Goal: Transaction & Acquisition: Purchase product/service

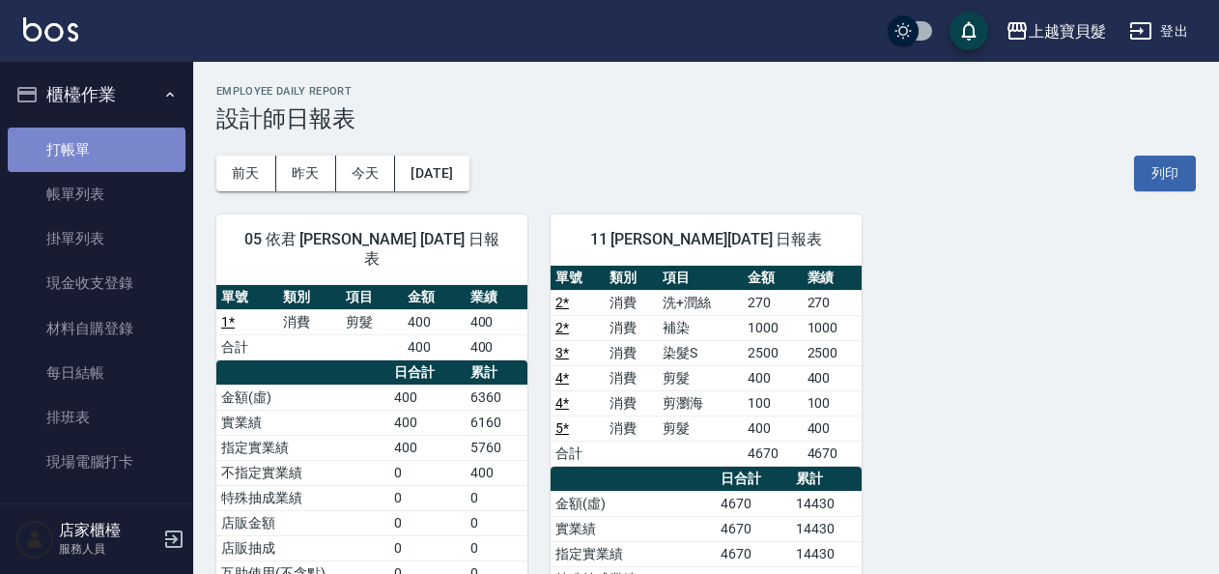
click at [124, 134] on link "打帳單" at bounding box center [97, 149] width 178 height 44
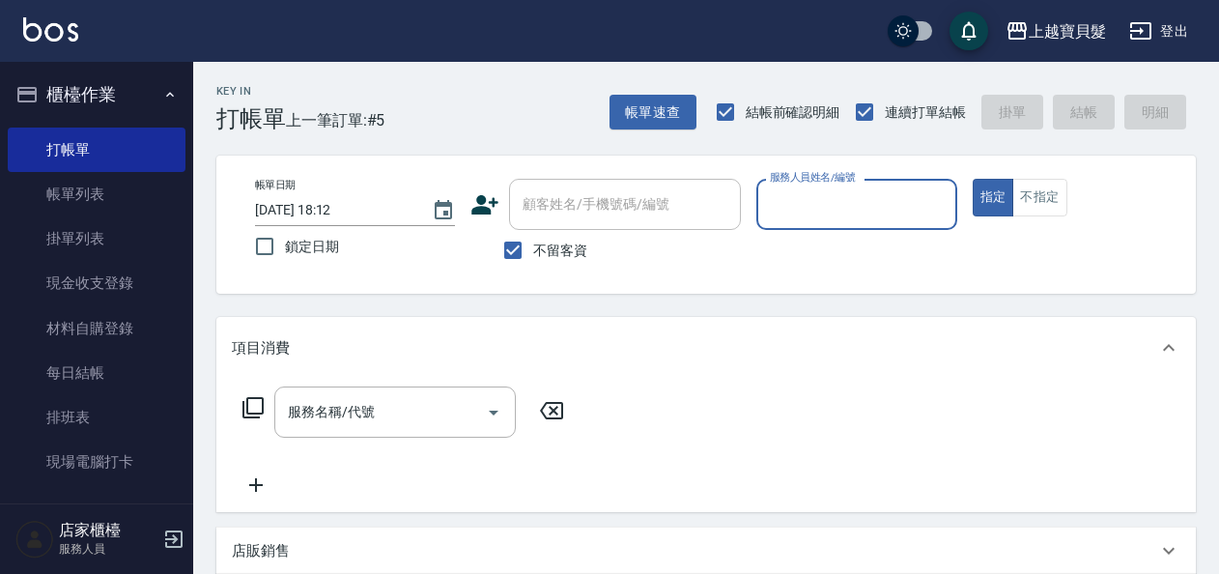
click at [858, 199] on input "服務人員姓名/編號" at bounding box center [856, 204] width 183 height 34
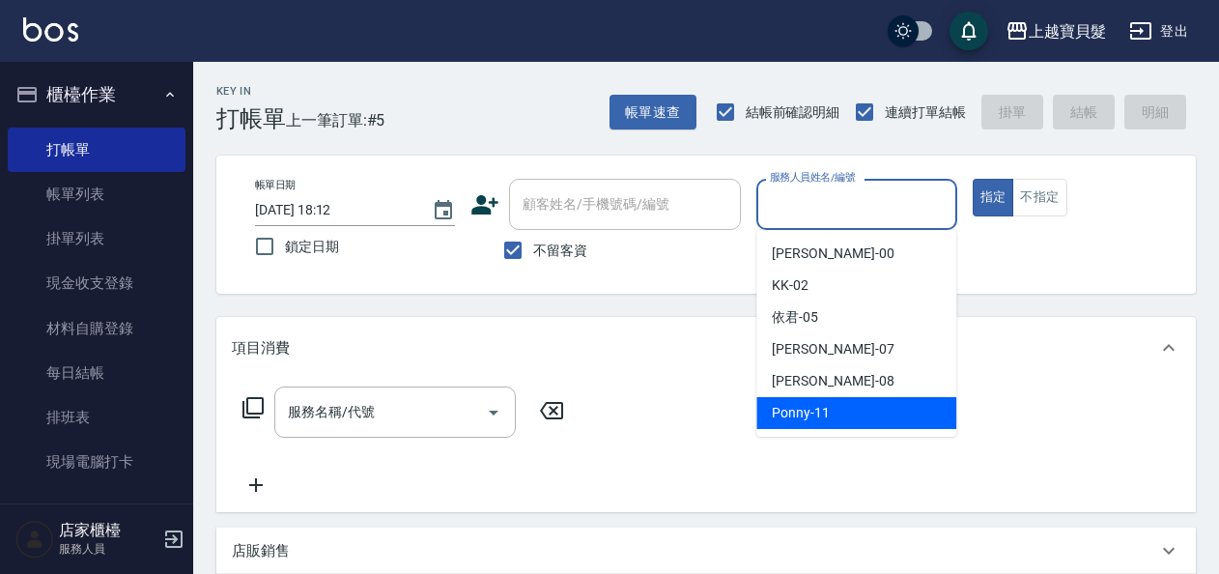
click at [861, 418] on div "Ponny -11" at bounding box center [856, 413] width 200 height 32
type input "Ponny-11"
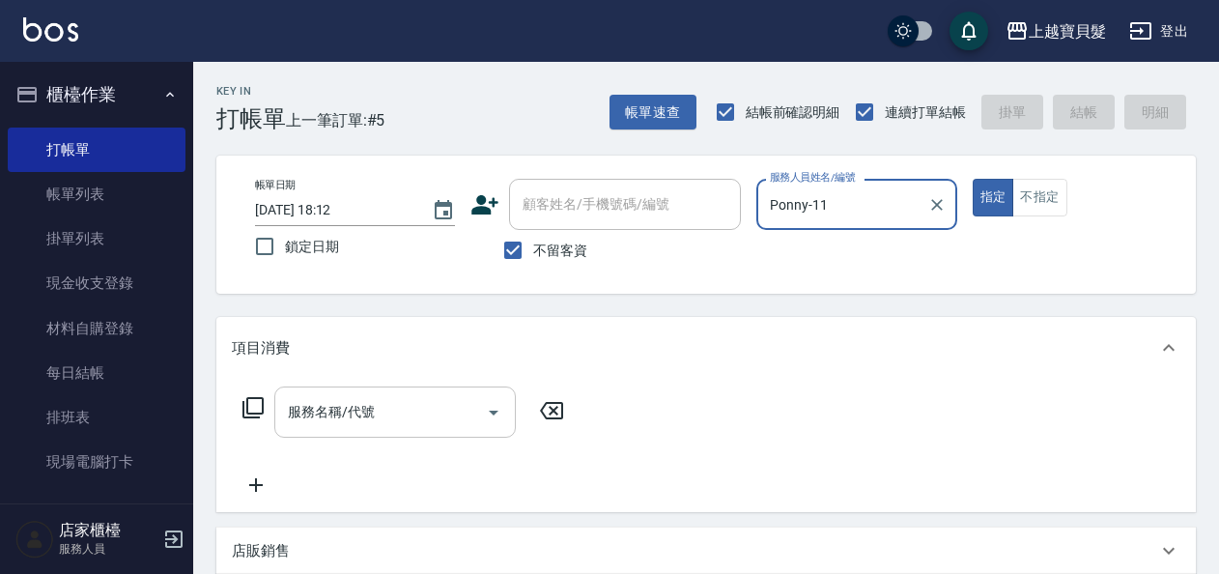
click at [352, 406] on input "服務名稱/代號" at bounding box center [380, 412] width 195 height 34
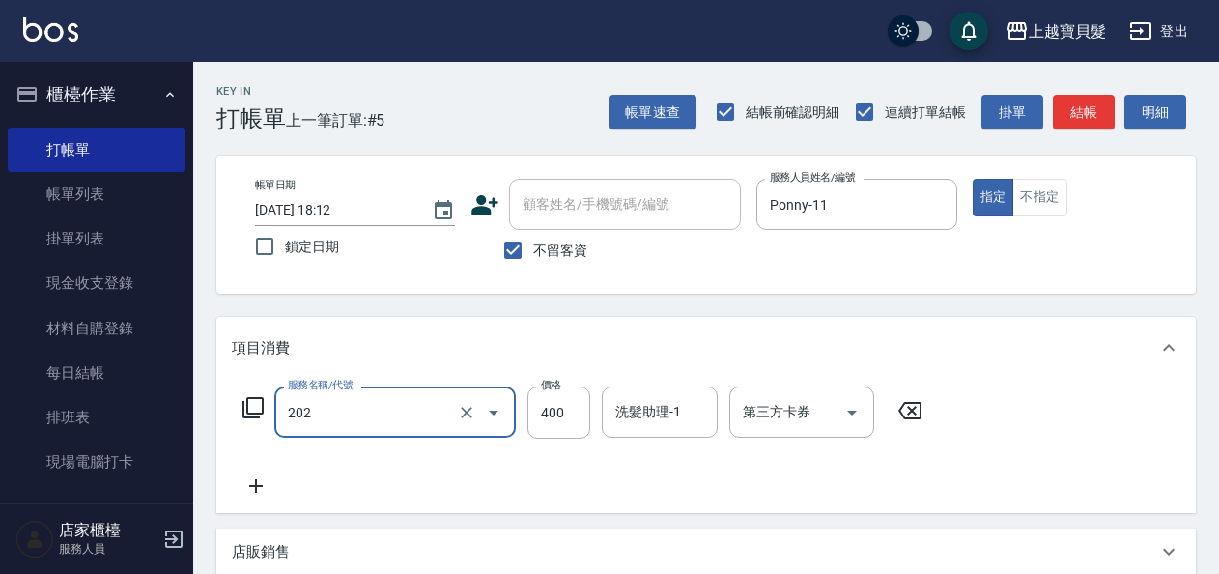
type input "剪髮(202)"
click at [251, 402] on icon at bounding box center [252, 407] width 23 height 23
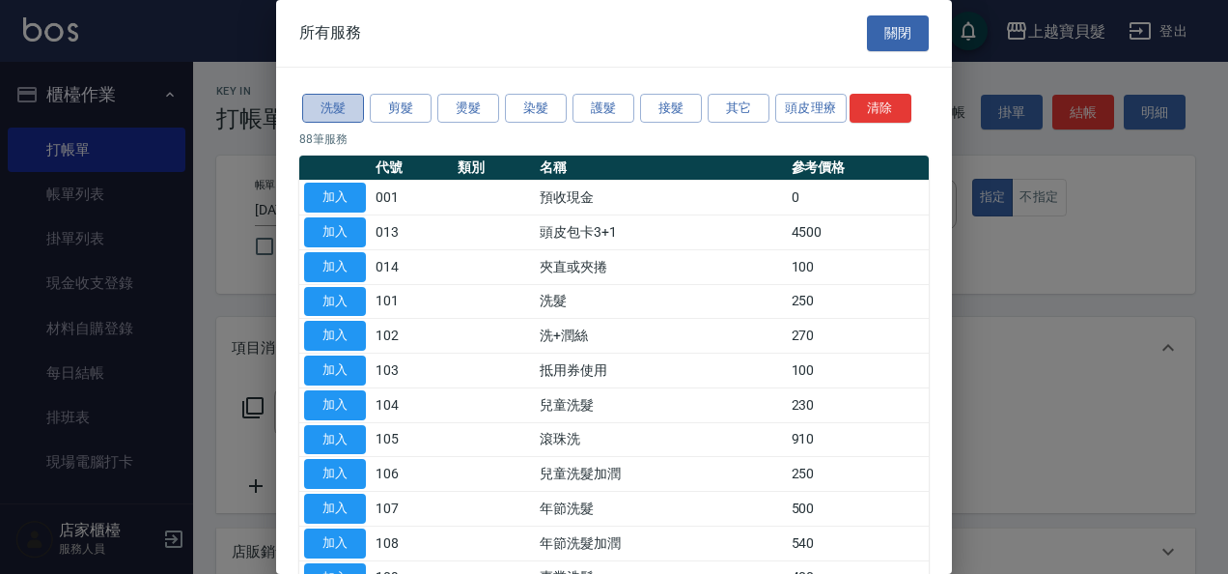
click at [332, 103] on button "洗髮" at bounding box center [333, 109] width 62 height 30
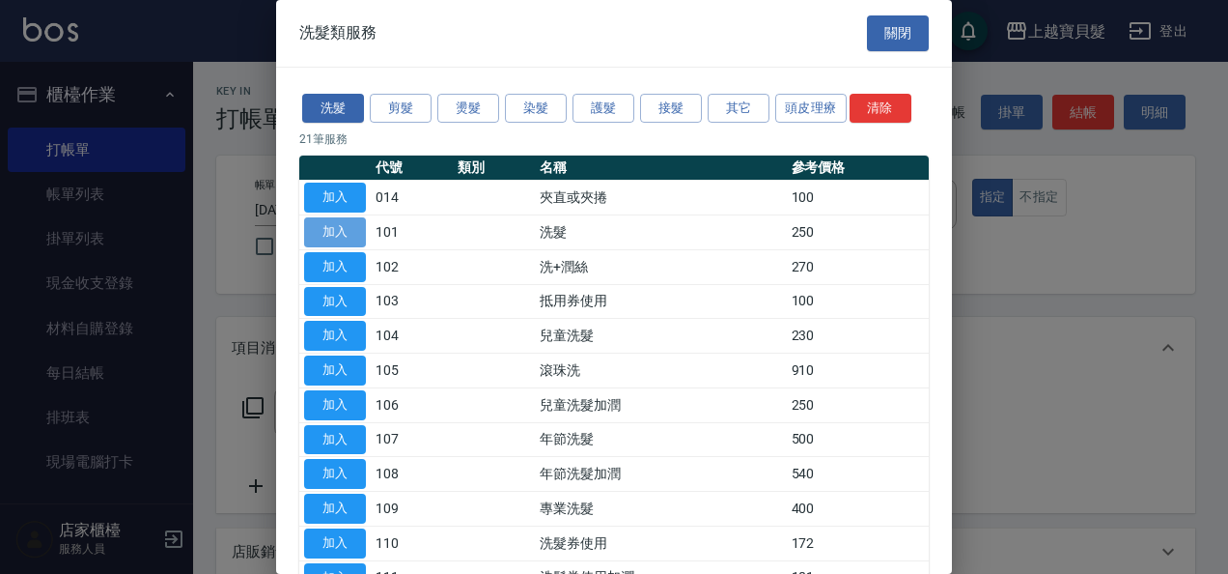
click at [337, 224] on button "加入" at bounding box center [335, 232] width 62 height 30
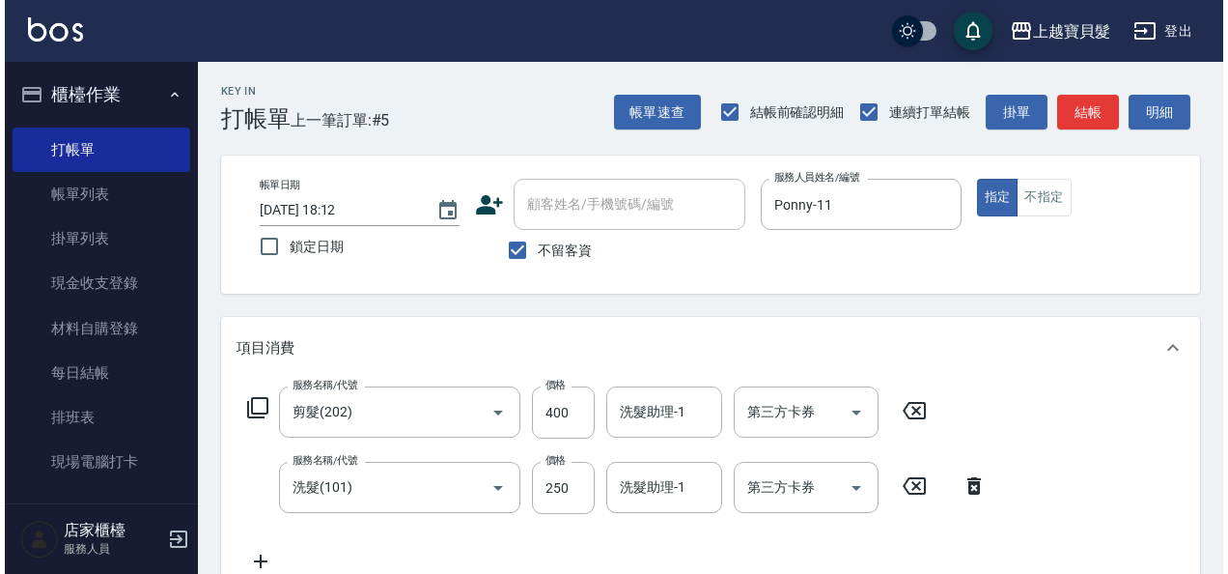
scroll to position [432, 0]
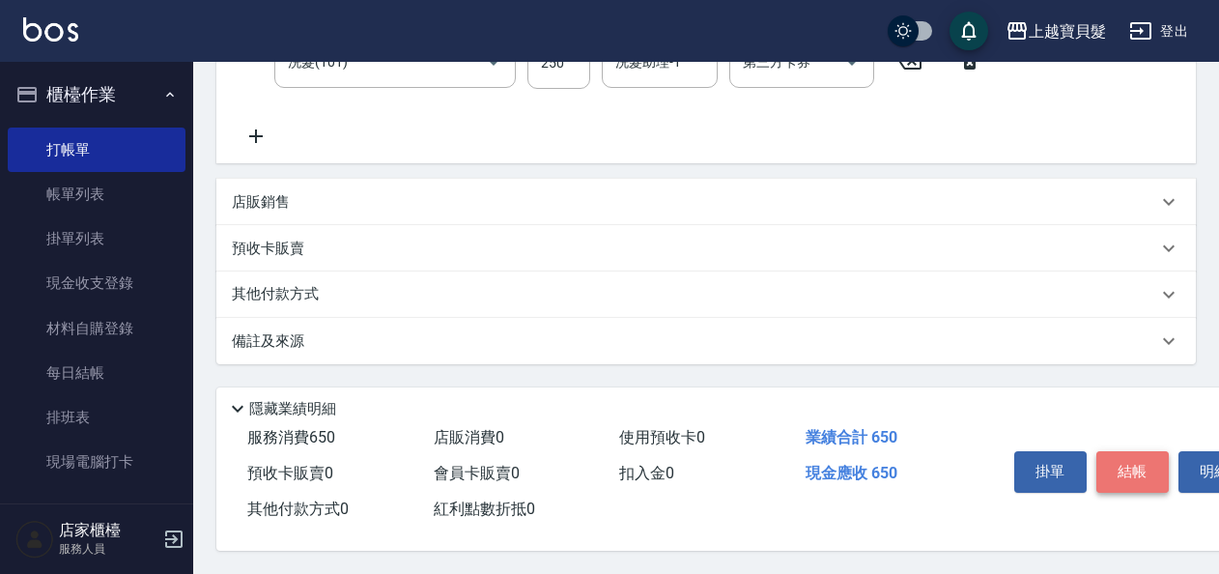
click at [1110, 466] on button "結帳" at bounding box center [1132, 471] width 72 height 41
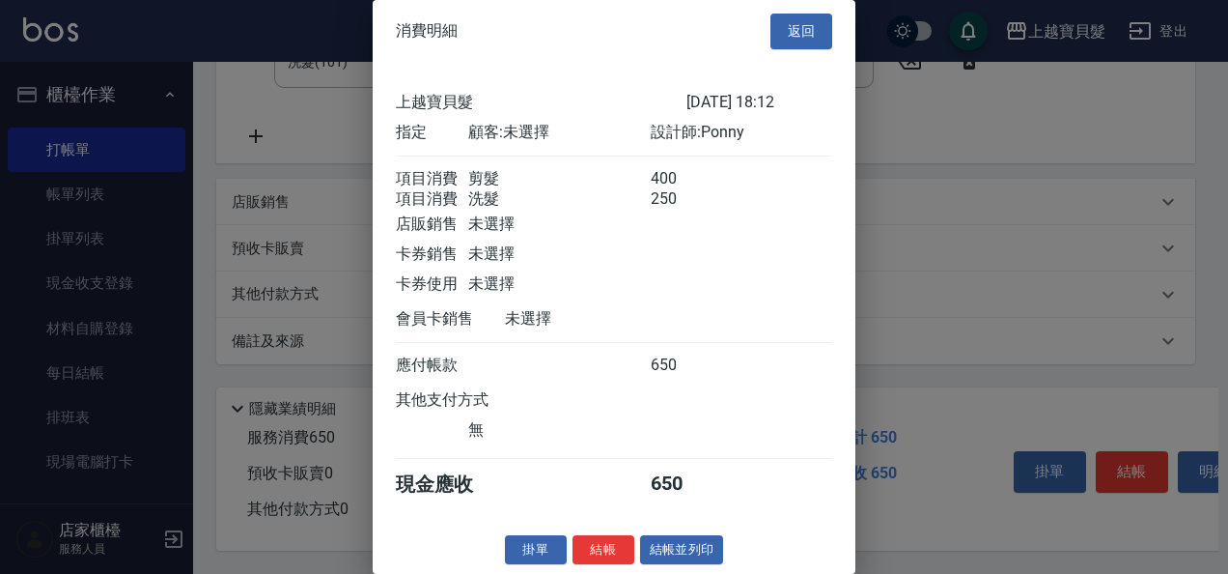
scroll to position [27, 0]
click at [672, 550] on button "結帳並列印" at bounding box center [682, 550] width 84 height 30
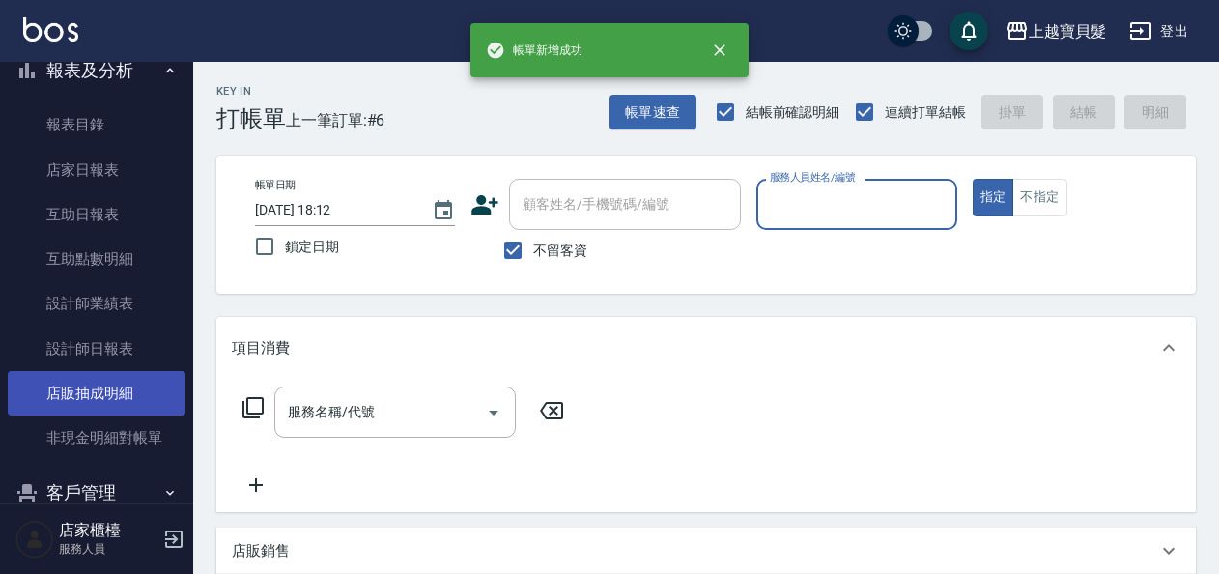
scroll to position [676, 0]
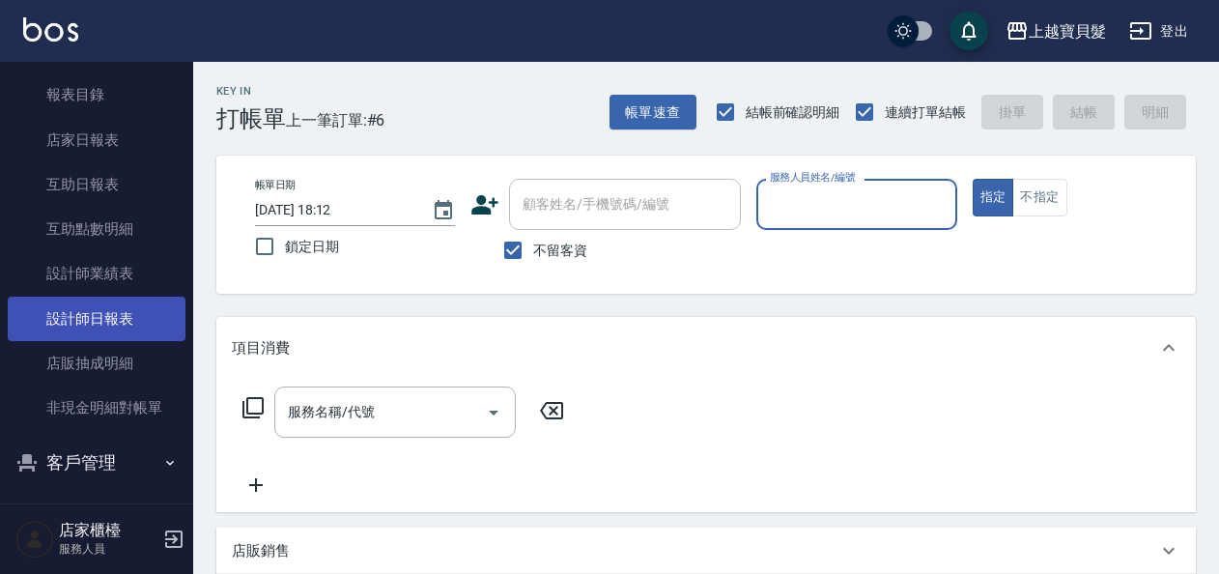
click at [65, 319] on link "設計師日報表" at bounding box center [97, 318] width 178 height 44
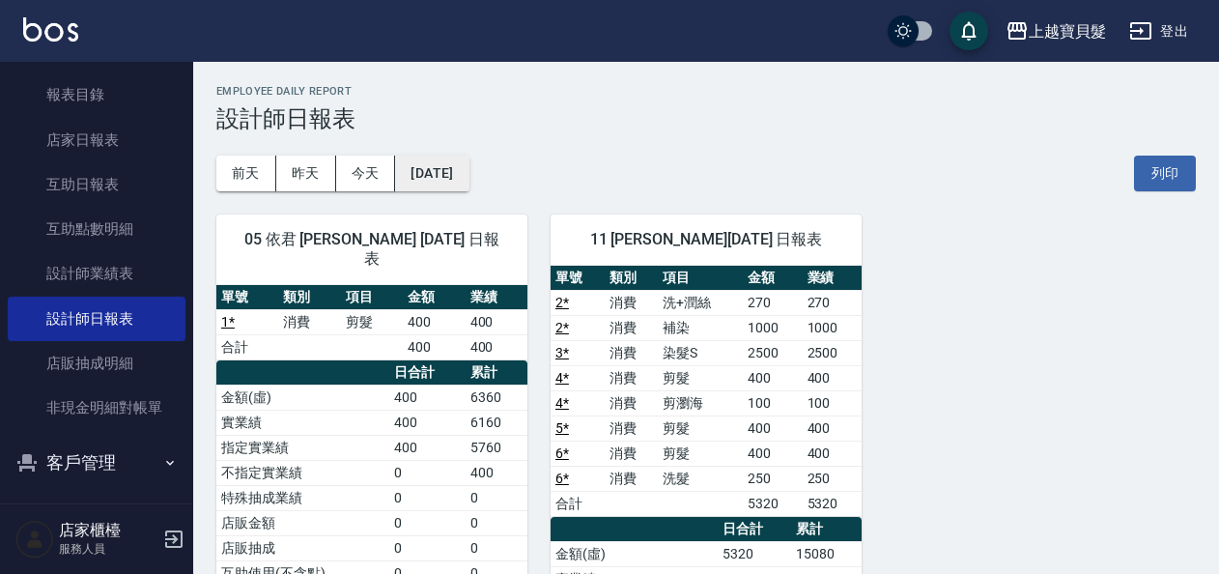
click at [468, 171] on button "[DATE]" at bounding box center [431, 173] width 73 height 36
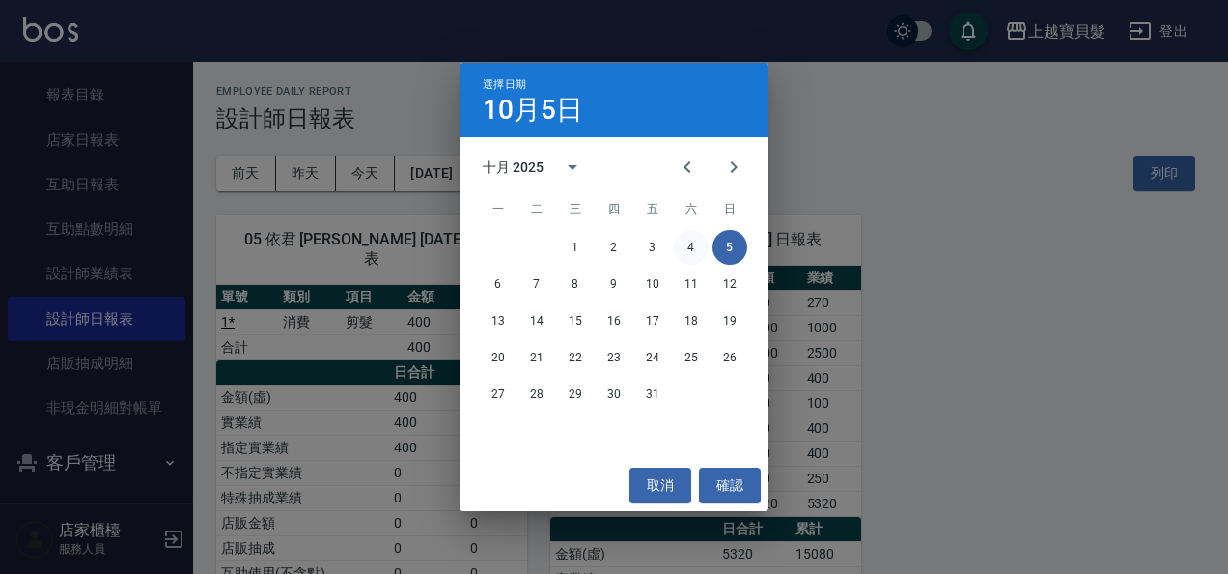
click at [697, 236] on button "4" at bounding box center [691, 247] width 35 height 35
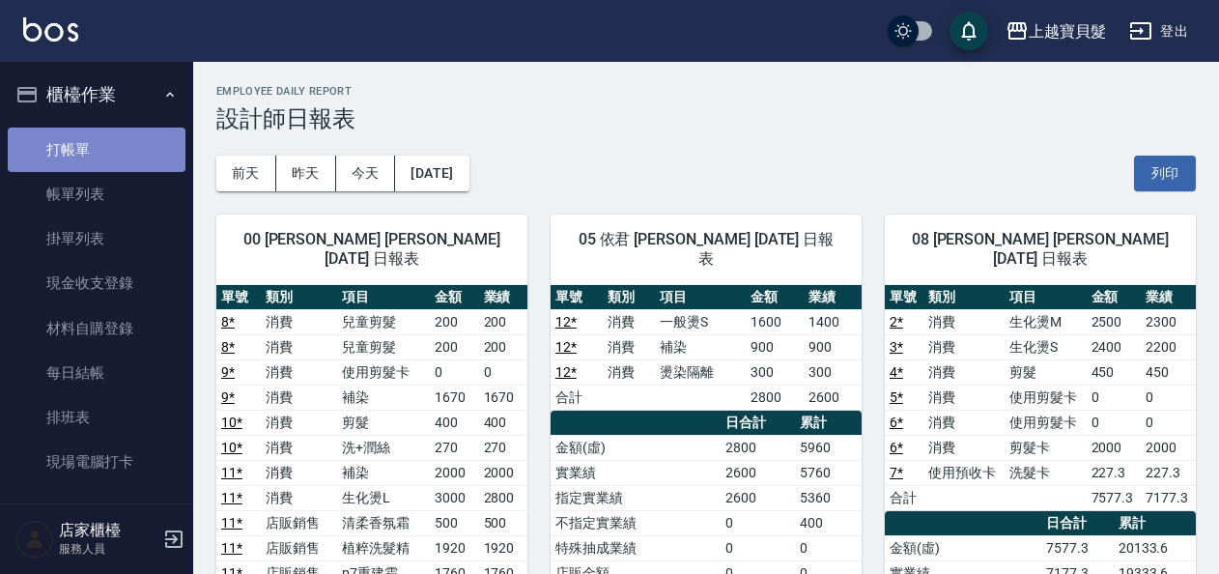
click at [108, 136] on link "打帳單" at bounding box center [97, 149] width 178 height 44
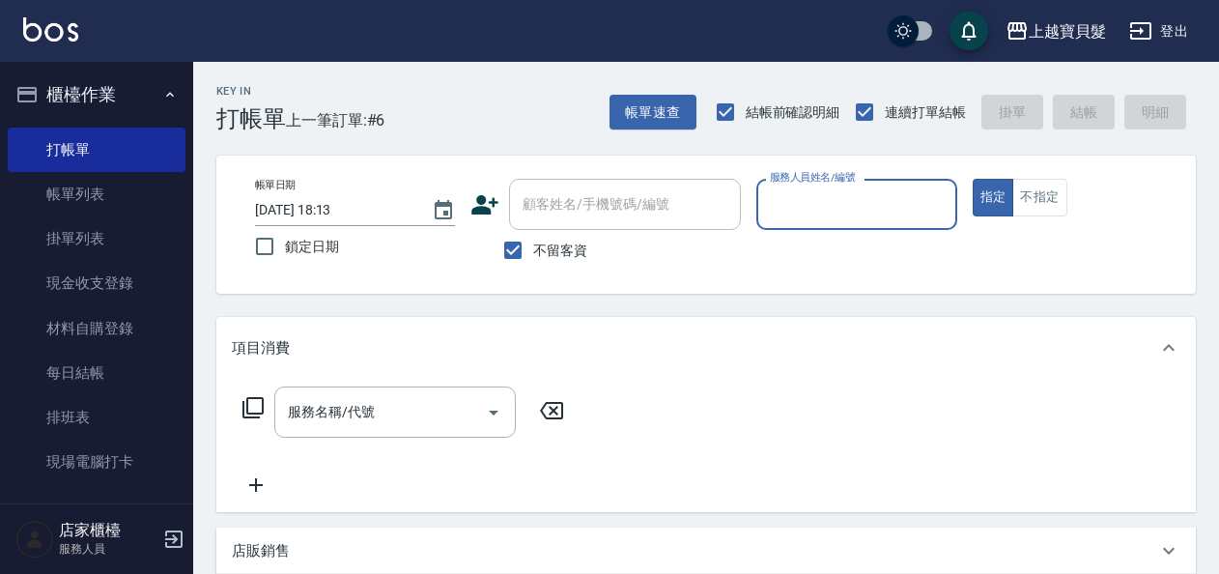
click at [858, 185] on div "服務人員姓名/編號" at bounding box center [856, 204] width 200 height 51
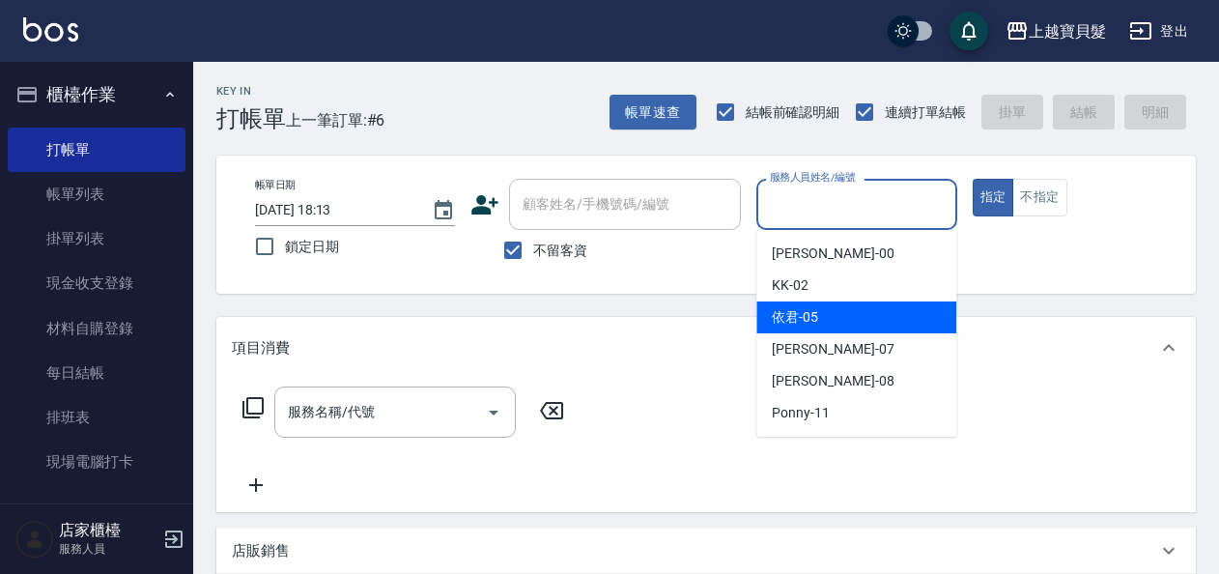
click at [839, 317] on div "依君 -05" at bounding box center [856, 317] width 200 height 32
type input "依君-05"
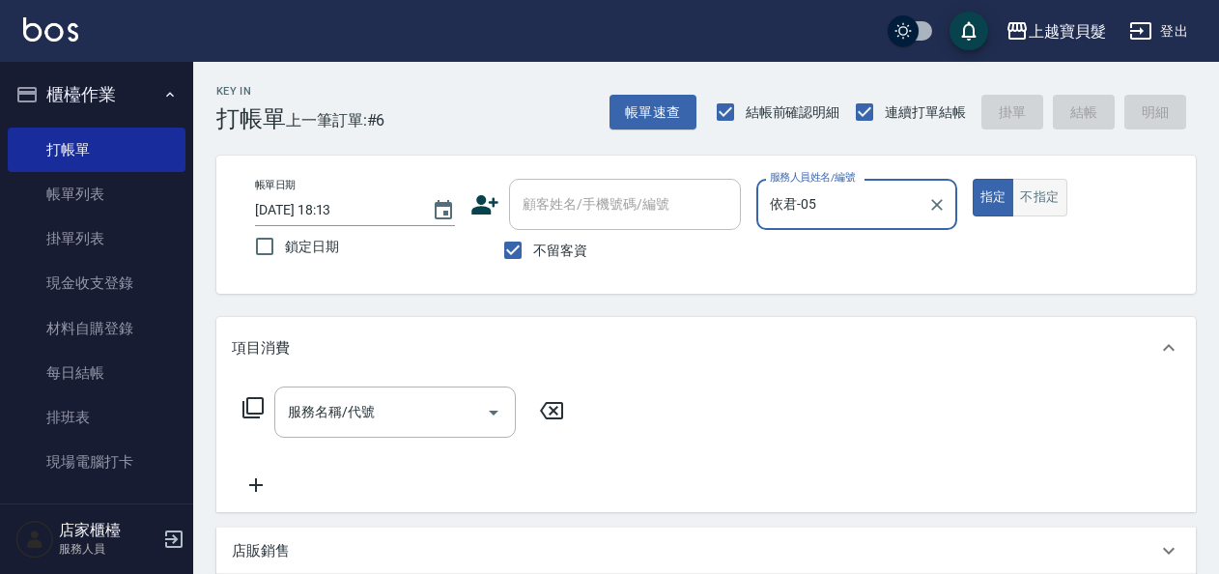
click at [1039, 190] on button "不指定" at bounding box center [1039, 198] width 54 height 38
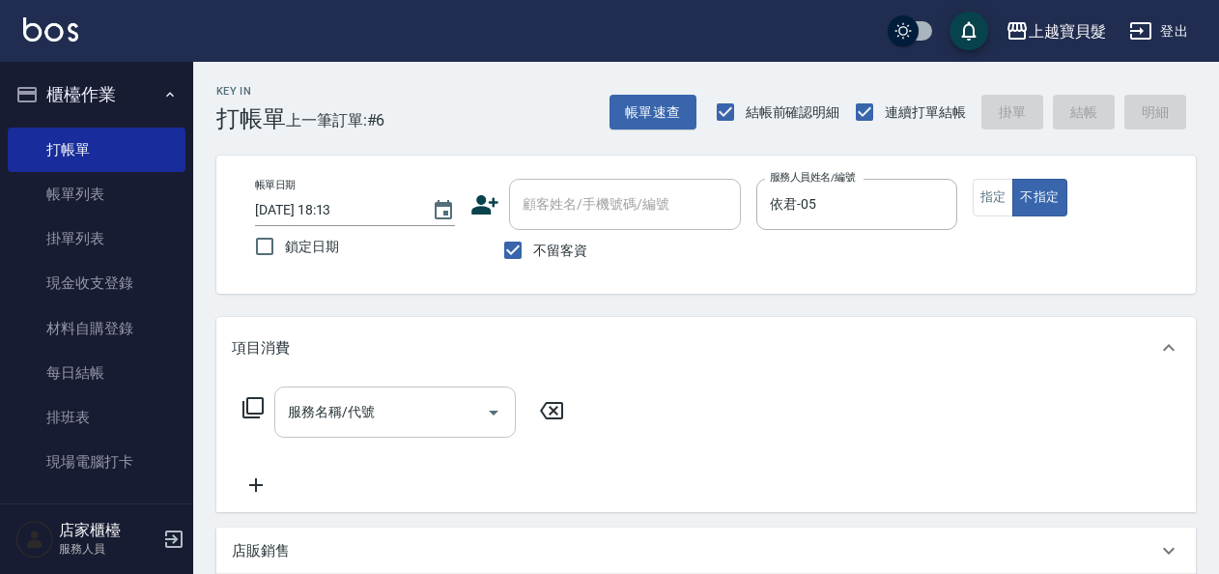
click at [455, 402] on input "服務名稱/代號" at bounding box center [380, 412] width 195 height 34
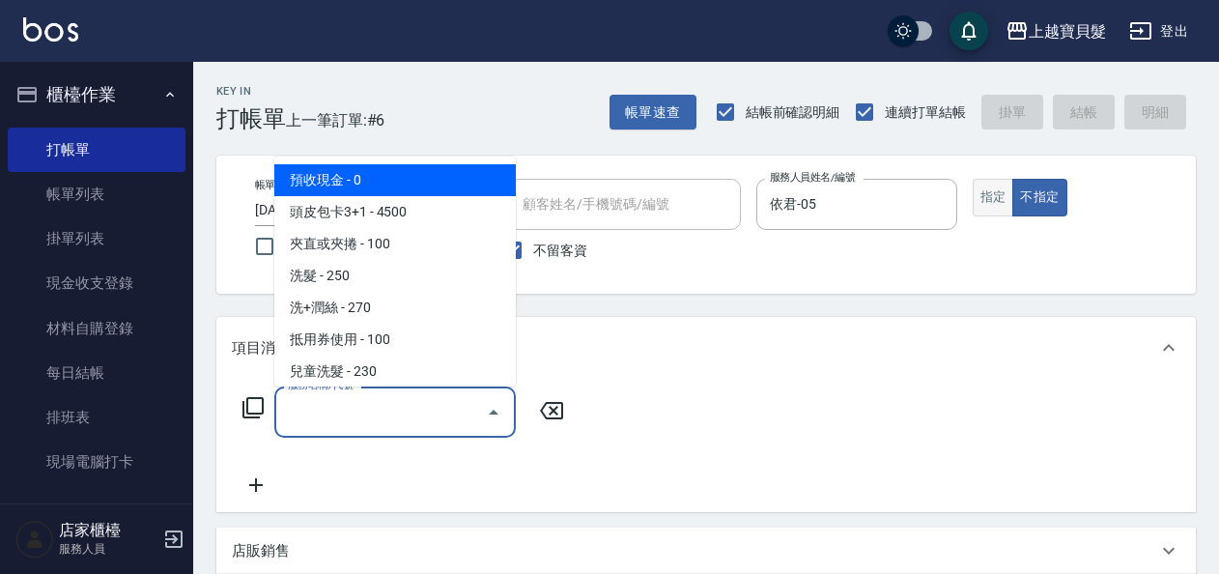
click at [993, 193] on button "指定" at bounding box center [994, 198] width 42 height 38
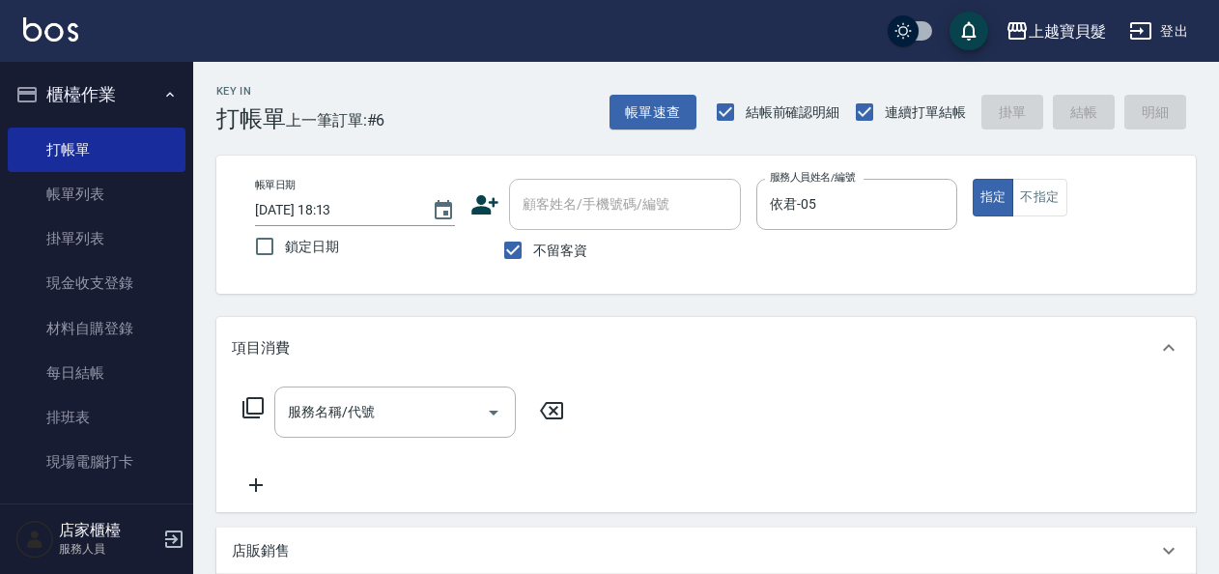
click at [679, 136] on div "Key In 打帳單 上一筆訂單:#6 帳單速查 結帳前確認明細 連續打單結帳 掛單 結帳 明細 帳單日期 [DATE] 18:13 鎖定日期 顧客姓名/手機…" at bounding box center [706, 492] width 1026 height 861
click at [682, 125] on button "帳單速查" at bounding box center [652, 113] width 87 height 36
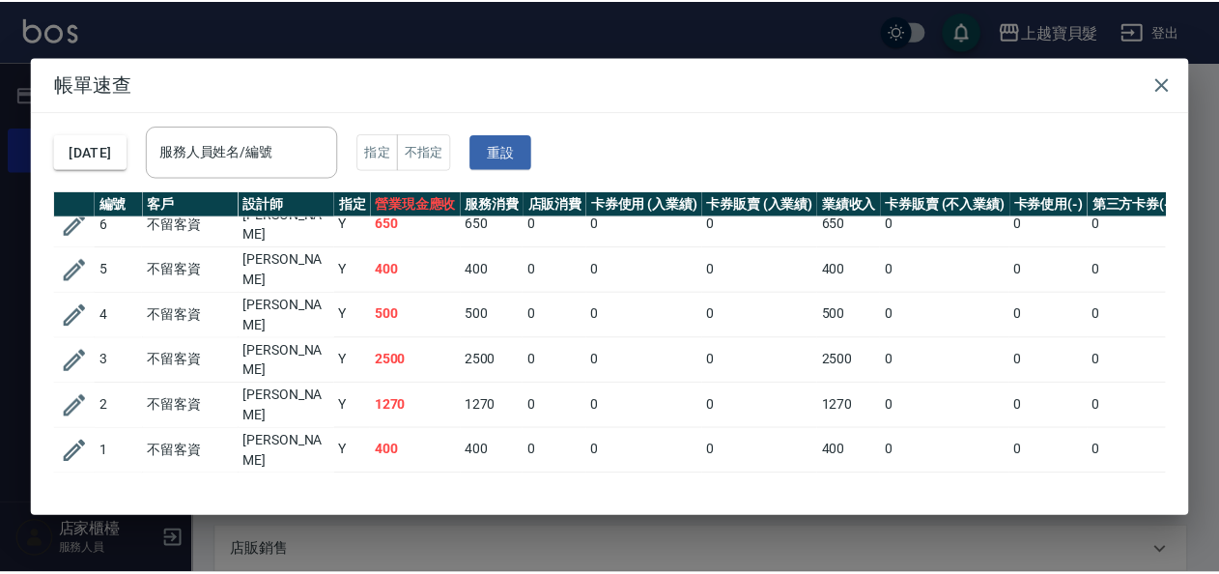
scroll to position [27, 0]
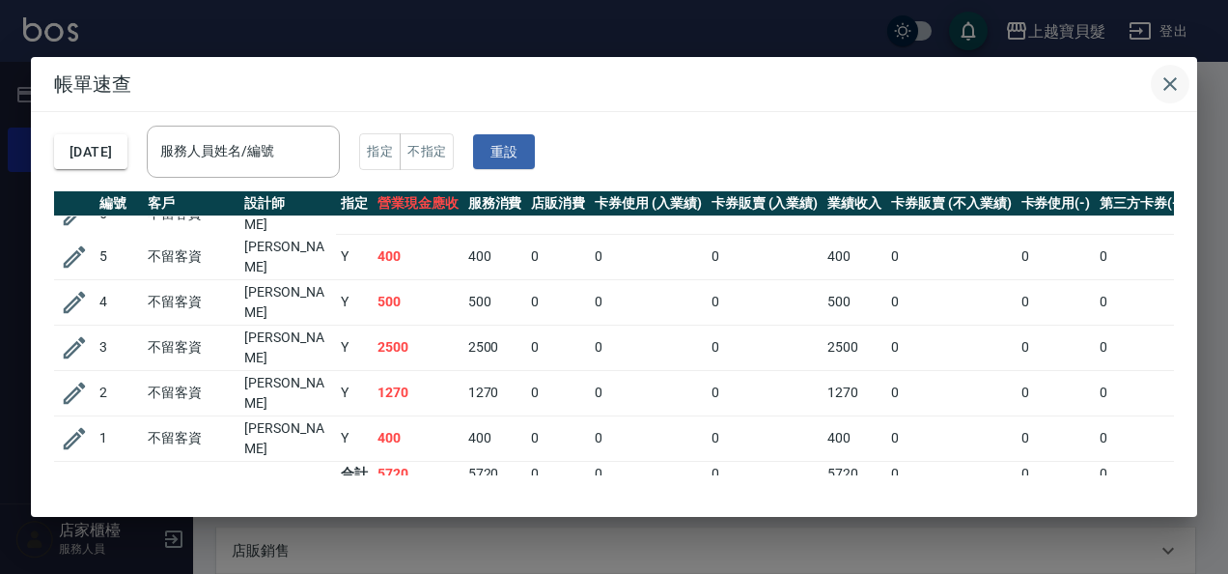
click at [1171, 70] on button "button" at bounding box center [1170, 84] width 39 height 39
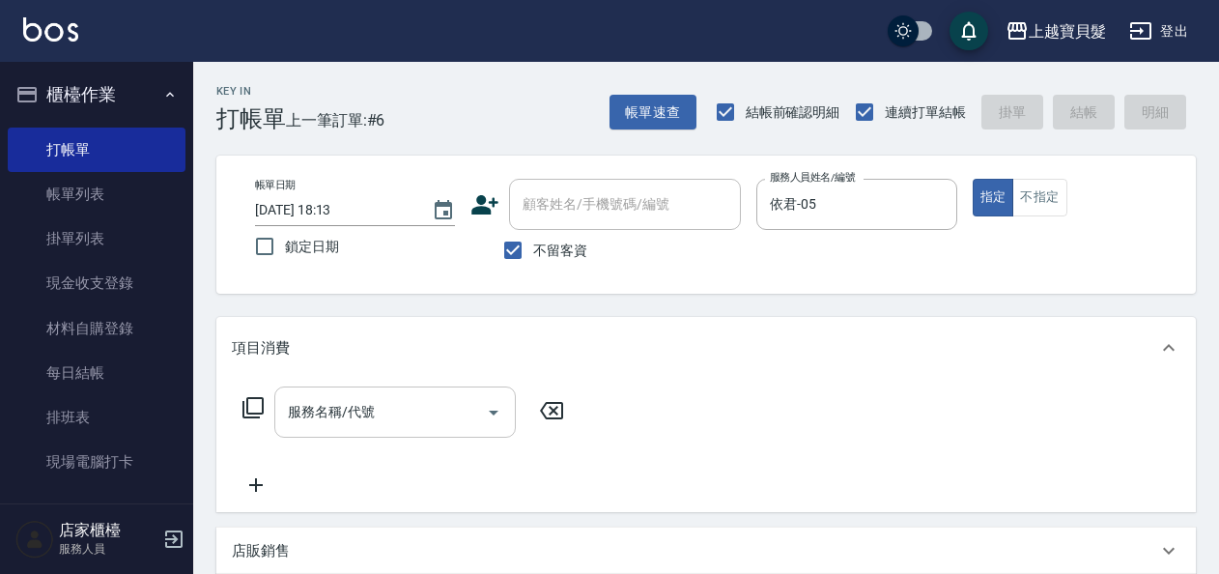
click at [419, 418] on input "服務名稱/代號" at bounding box center [380, 412] width 195 height 34
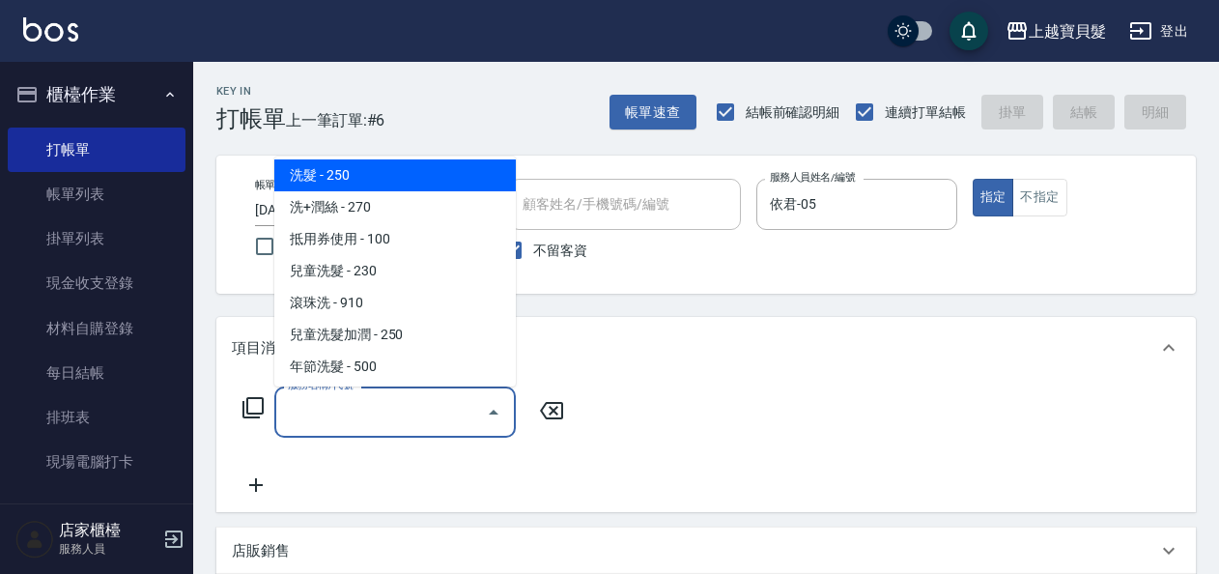
scroll to position [193, 0]
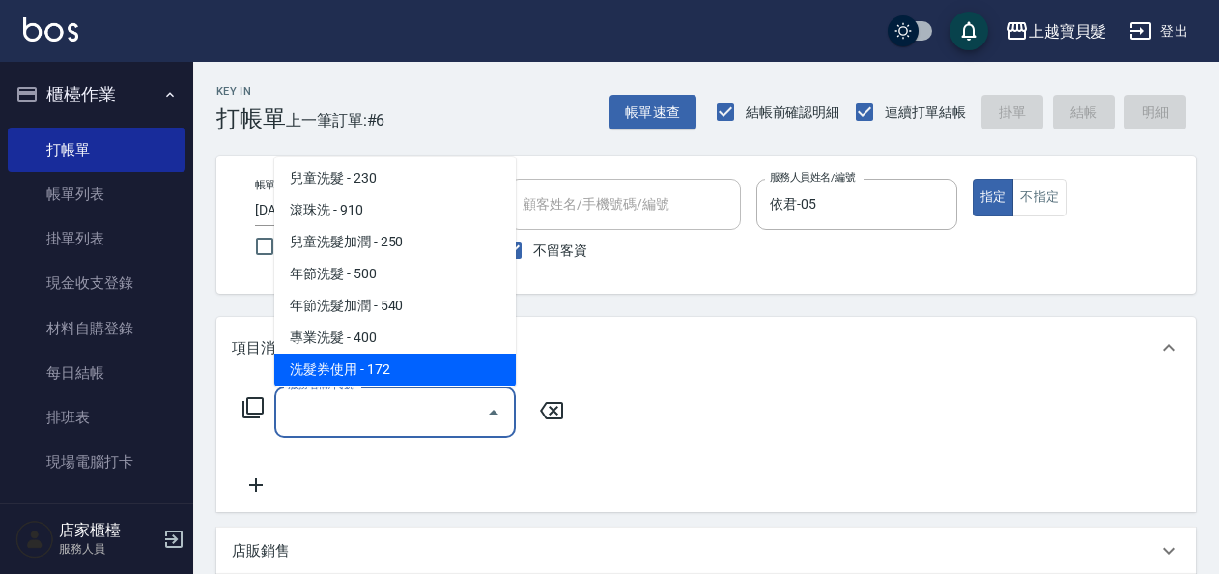
click at [244, 408] on icon at bounding box center [252, 407] width 23 height 23
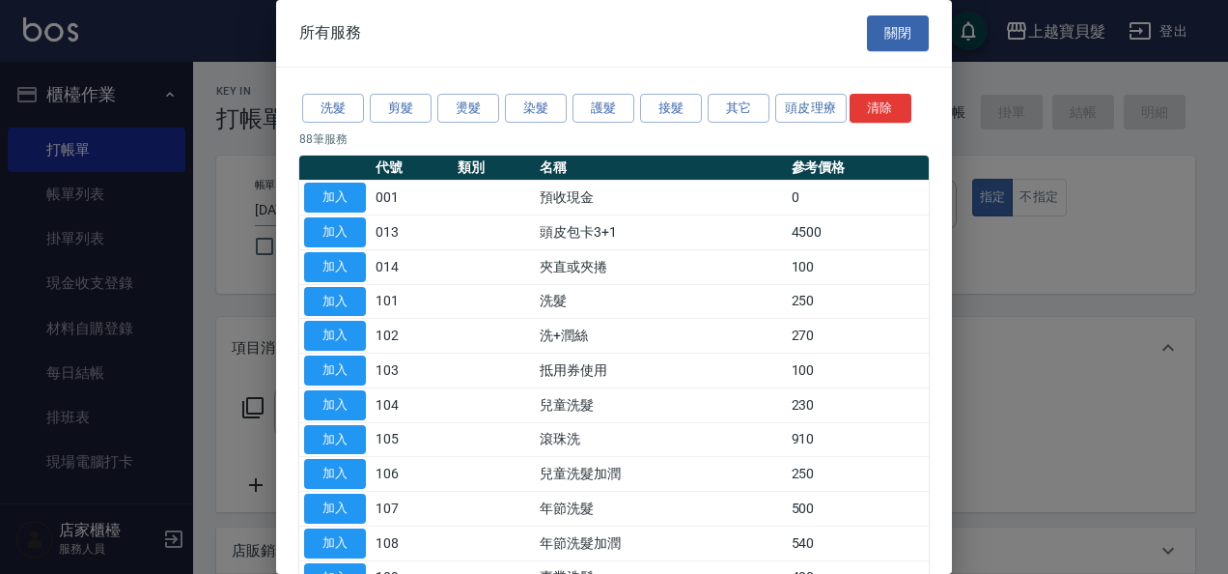
click at [420, 122] on div "洗髮 剪髮 燙髮 染髮 護髮 接髮 其它 頭皮理療 清除" at bounding box center [614, 109] width 630 height 36
click at [419, 116] on button "剪髮" at bounding box center [401, 109] width 62 height 30
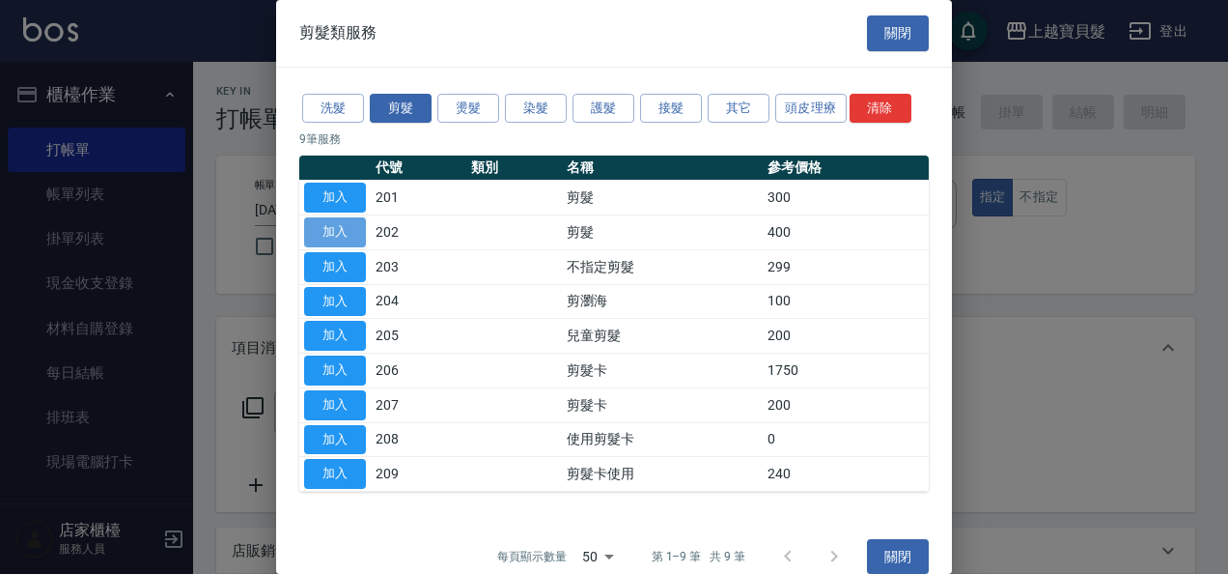
click at [332, 234] on button "加入" at bounding box center [335, 232] width 62 height 30
type input "剪髮(202)"
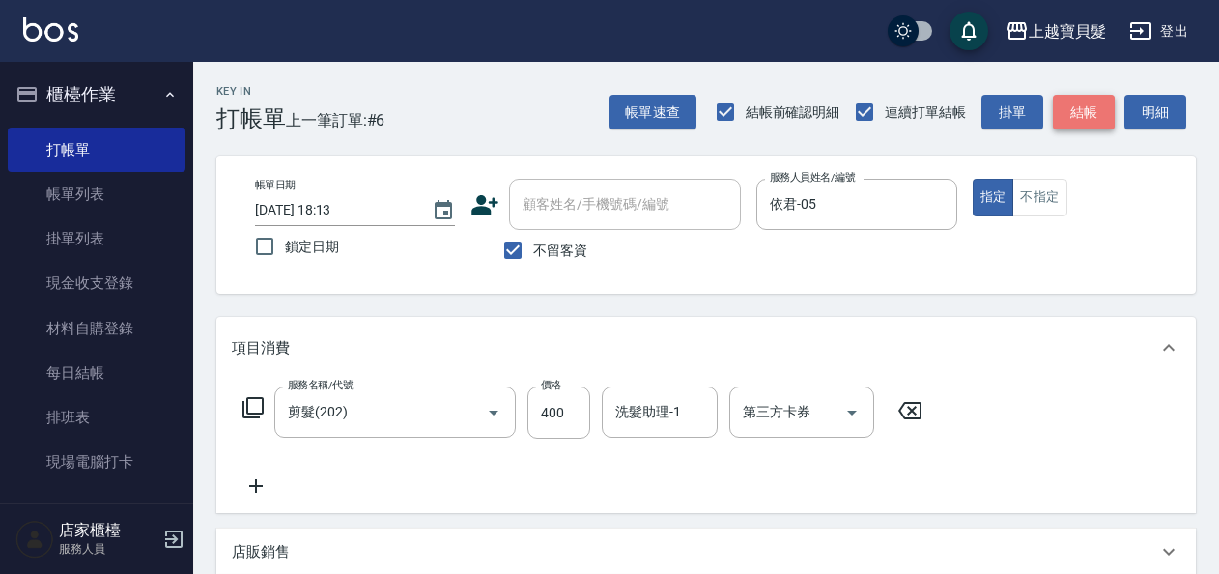
click at [1076, 114] on button "結帳" at bounding box center [1084, 113] width 62 height 36
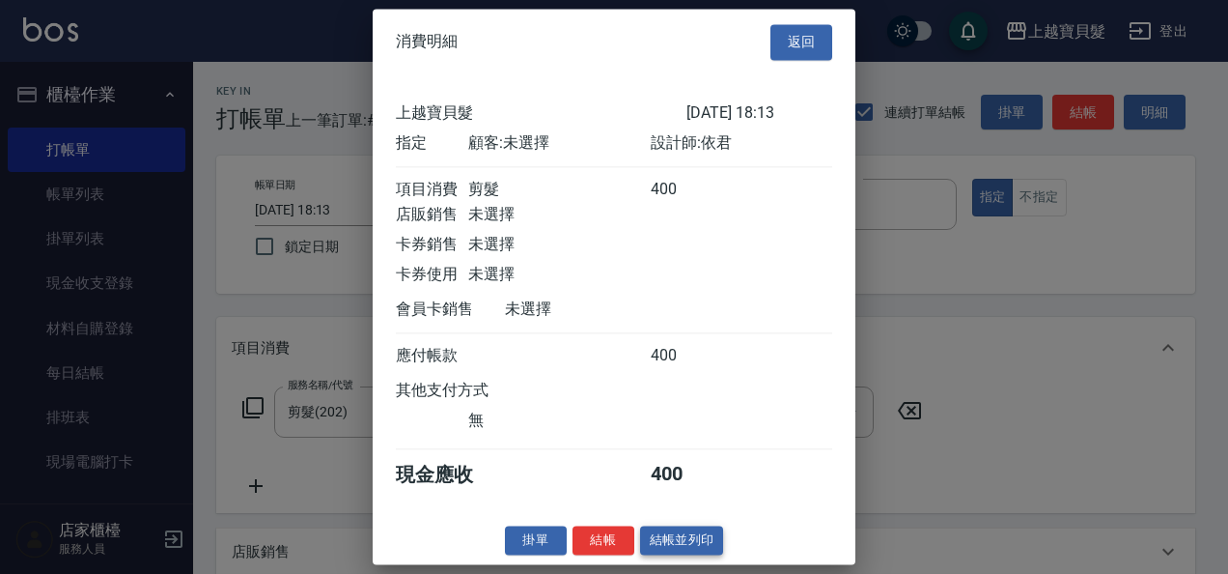
click at [671, 555] on button "結帳並列印" at bounding box center [682, 540] width 84 height 30
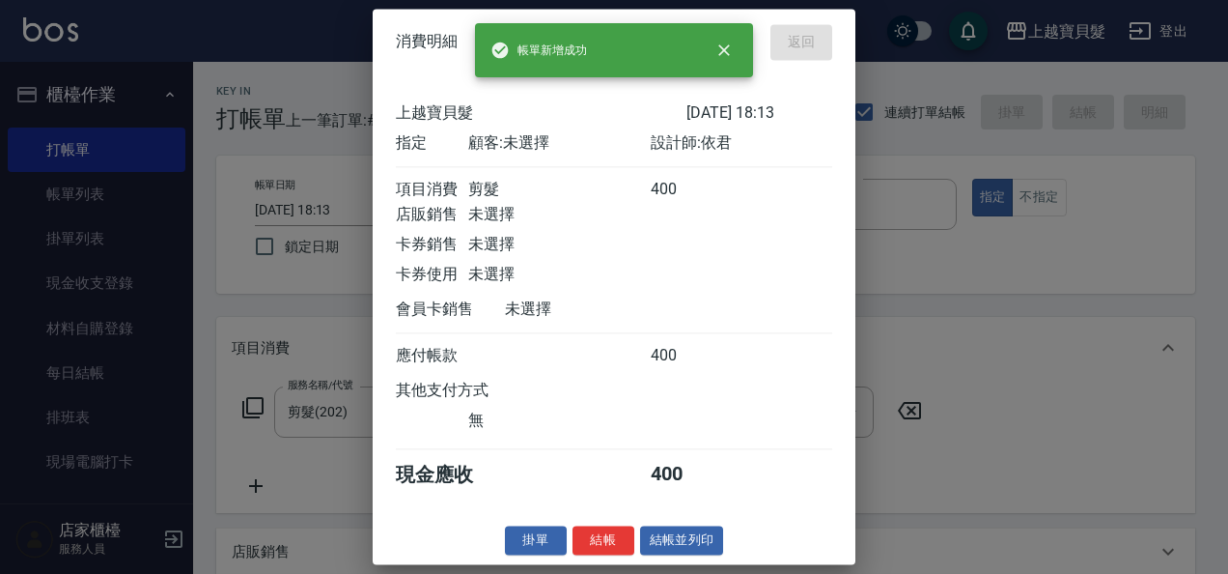
type input "[DATE] 18:19"
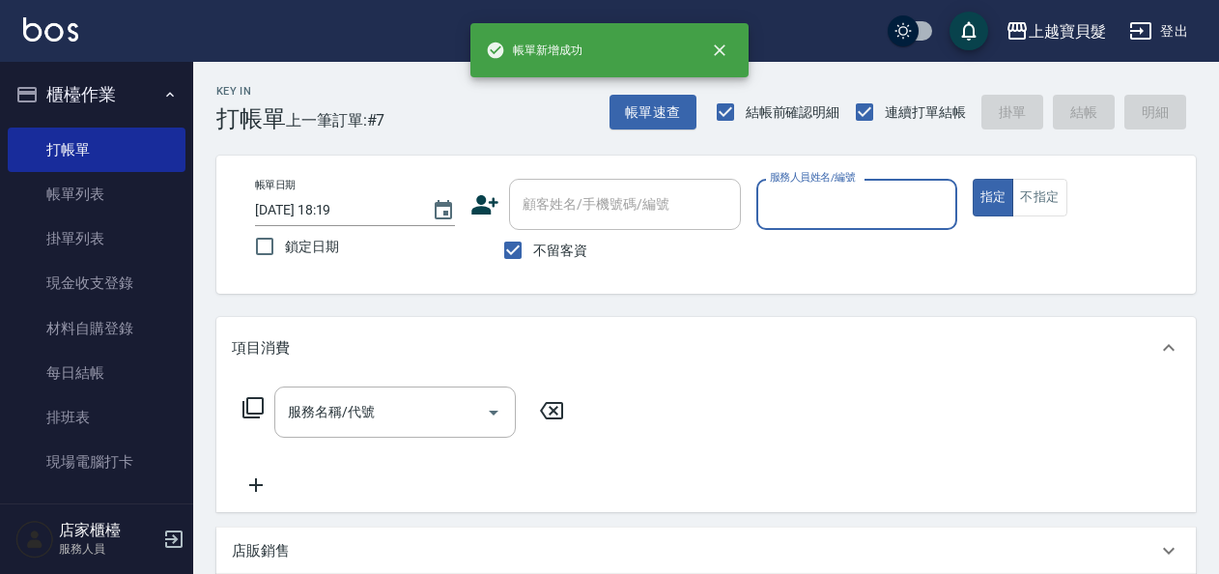
click at [860, 196] on input "服務人員姓名/編號" at bounding box center [856, 204] width 183 height 34
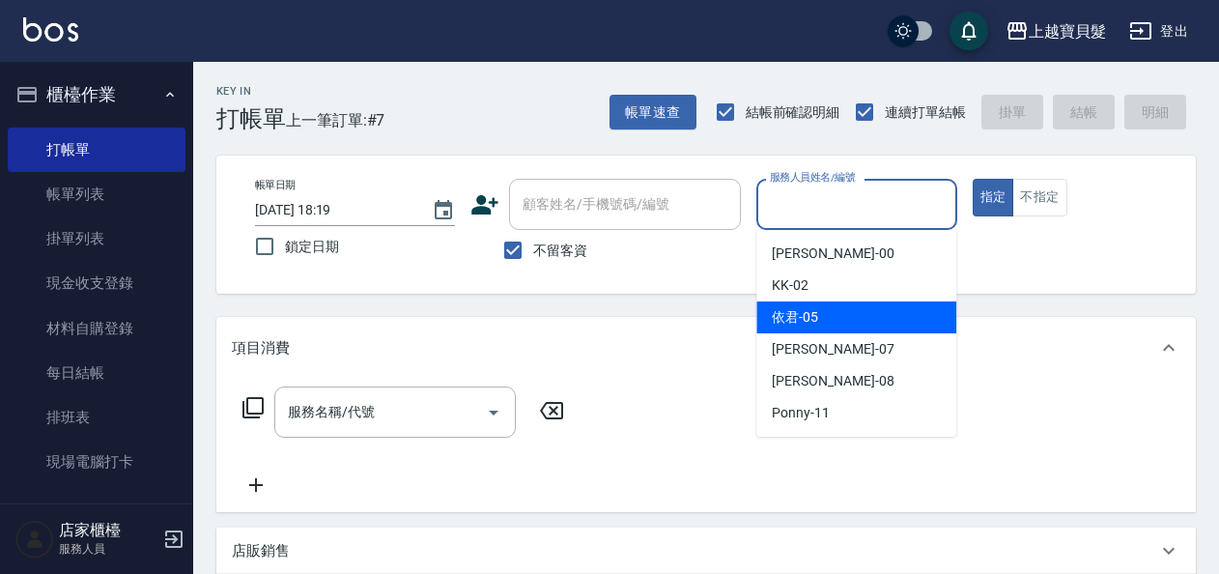
click at [862, 332] on div "依君 -05" at bounding box center [856, 317] width 200 height 32
type input "依君-05"
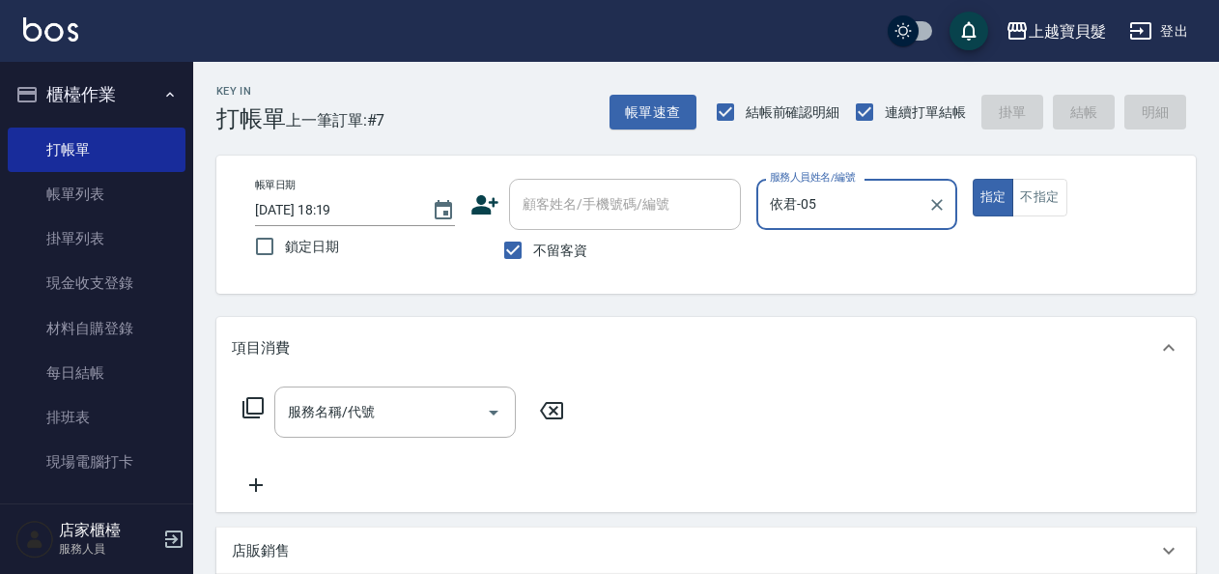
click at [294, 438] on div "服務名稱/代號 服務名稱/代號" at bounding box center [404, 441] width 344 height 110
click at [302, 430] on div "服務名稱/代號" at bounding box center [394, 411] width 241 height 51
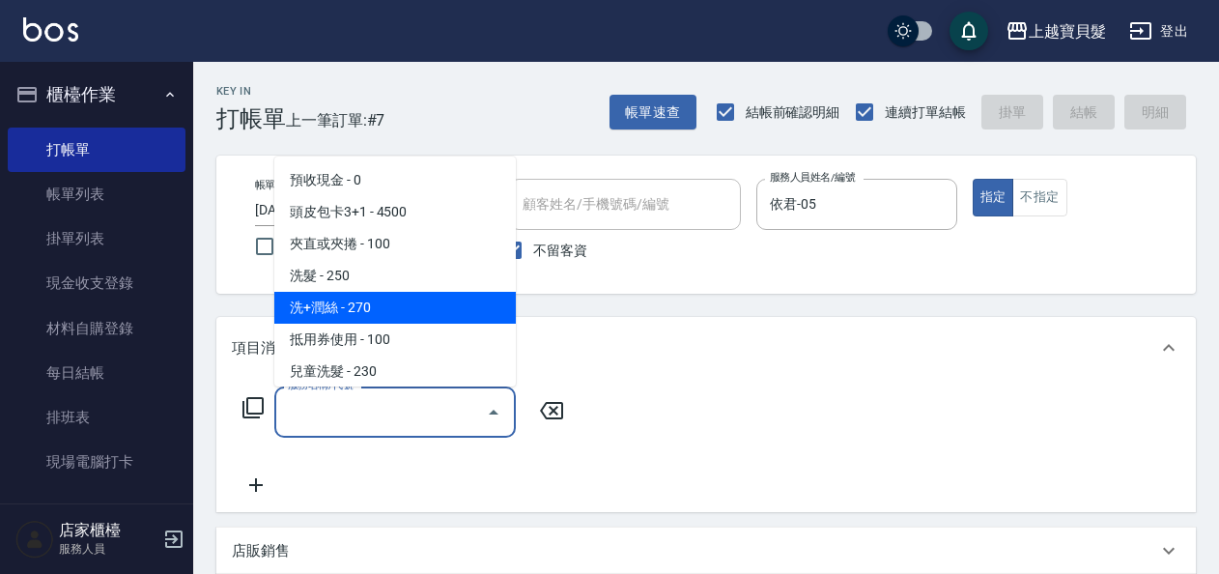
click at [367, 292] on span "洗+潤絲 - 270" at bounding box center [394, 308] width 241 height 32
type input "洗+潤絲(102)"
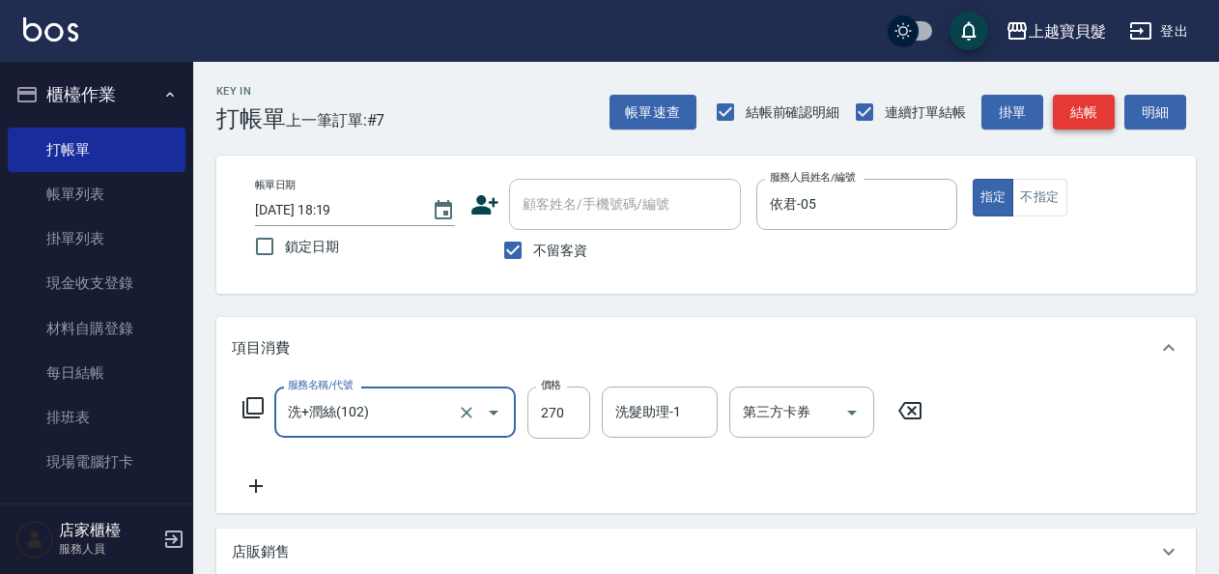
click at [1103, 107] on button "結帳" at bounding box center [1084, 113] width 62 height 36
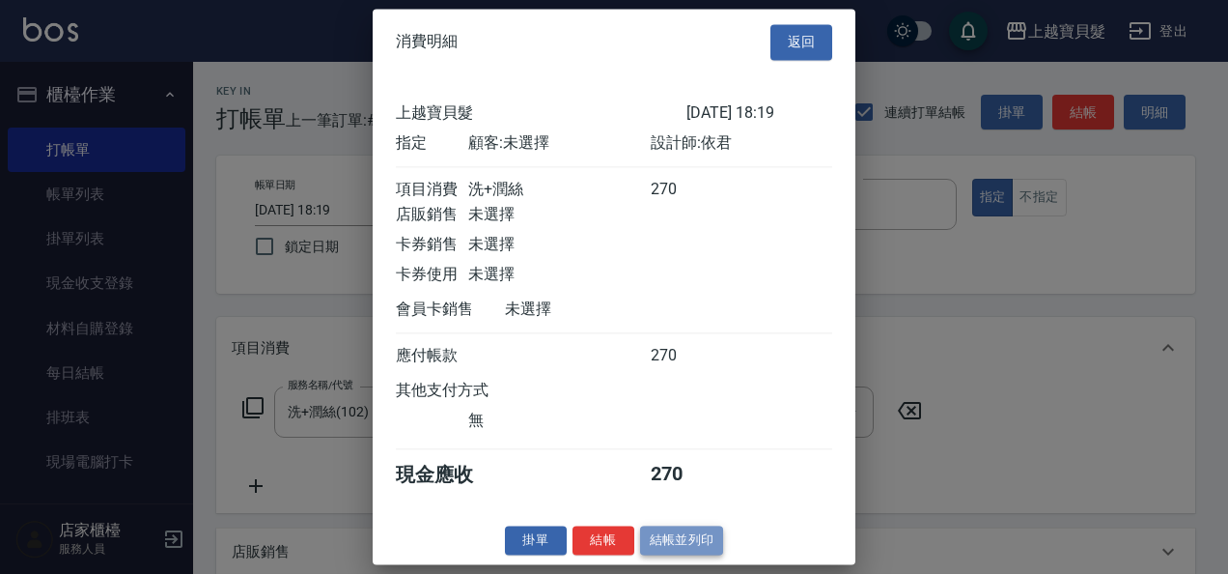
click at [716, 552] on button "結帳並列印" at bounding box center [682, 540] width 84 height 30
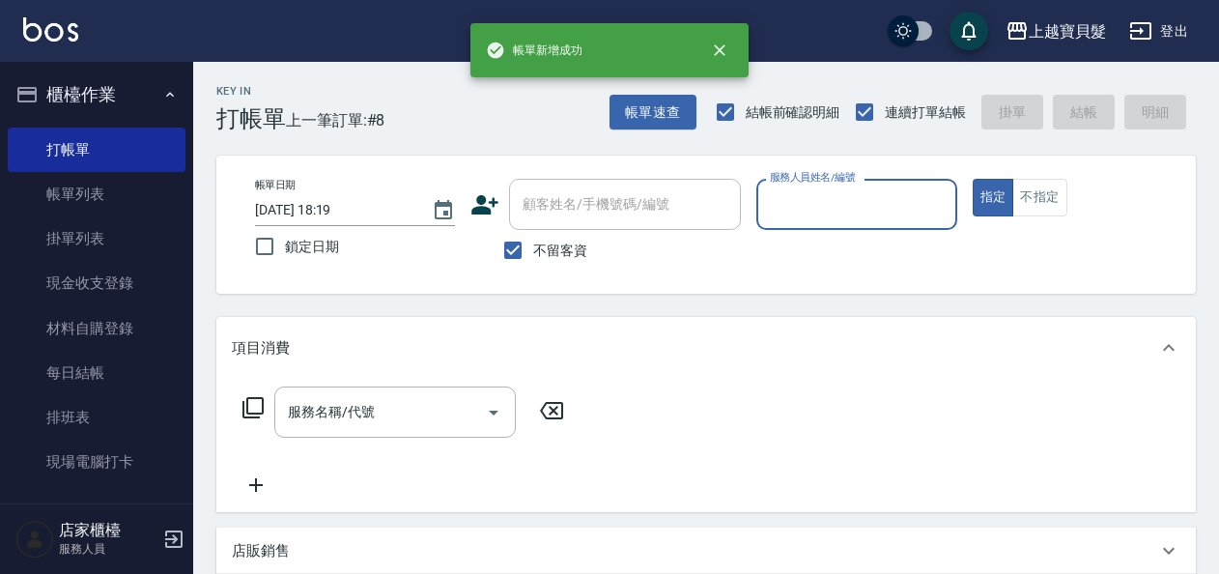
click at [827, 212] on input "服務人員姓名/編號" at bounding box center [856, 204] width 183 height 34
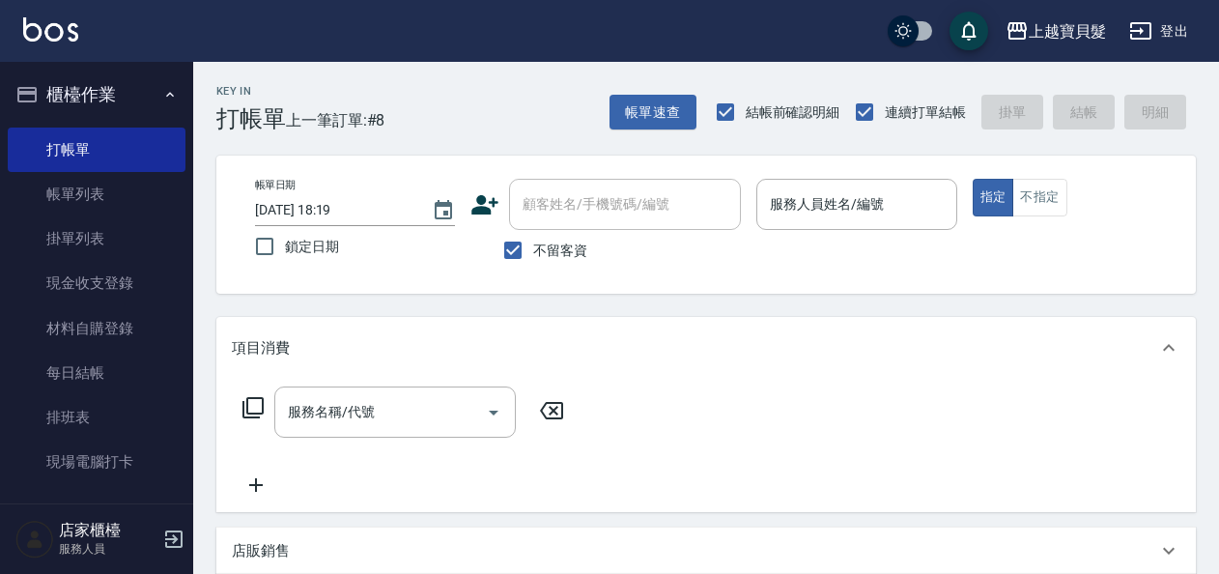
click at [551, 259] on span "不留客資" at bounding box center [560, 250] width 54 height 20
click at [533, 259] on input "不留客資" at bounding box center [513, 250] width 41 height 41
checkbox input "false"
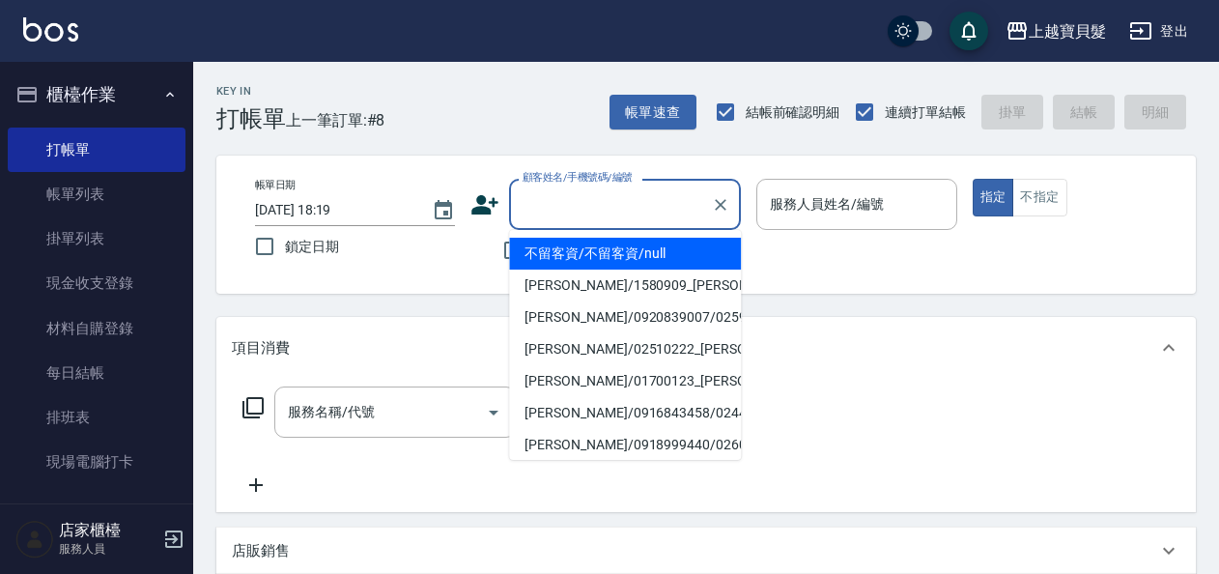
click at [572, 207] on input "顧客姓名/手機號碼/編號" at bounding box center [610, 204] width 185 height 34
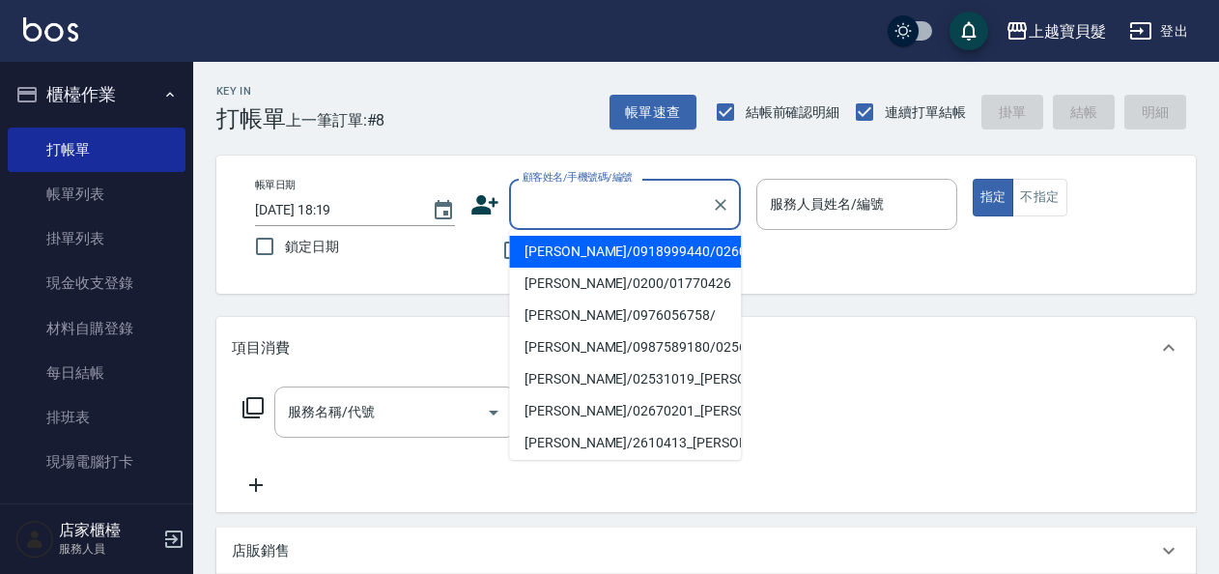
click at [589, 268] on li "[PERSON_NAME]/0918999440/02600606" at bounding box center [625, 252] width 232 height 32
type input "[PERSON_NAME]/0918999440/02600606"
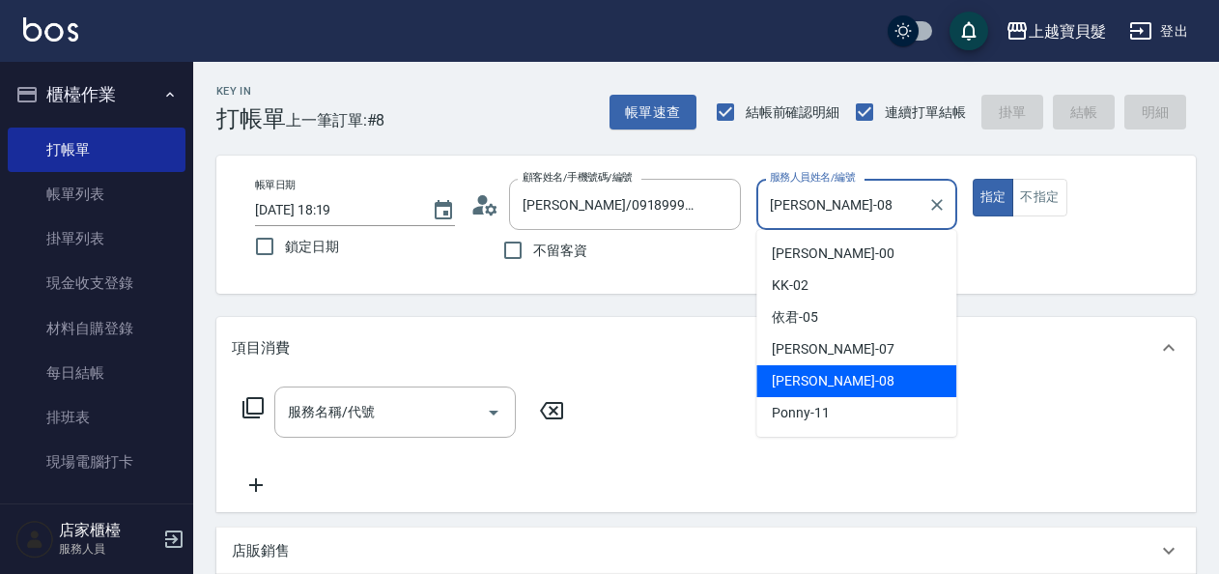
click at [781, 214] on input "[PERSON_NAME]-08" at bounding box center [842, 204] width 154 height 34
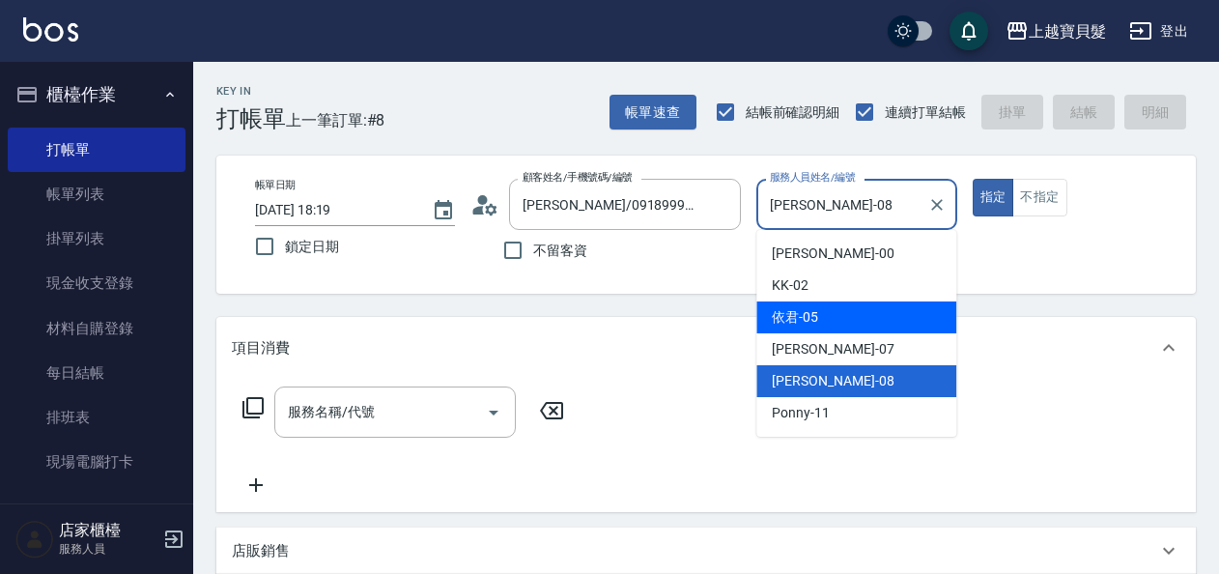
click at [825, 323] on div "依君 -05" at bounding box center [856, 317] width 200 height 32
type input "依君-05"
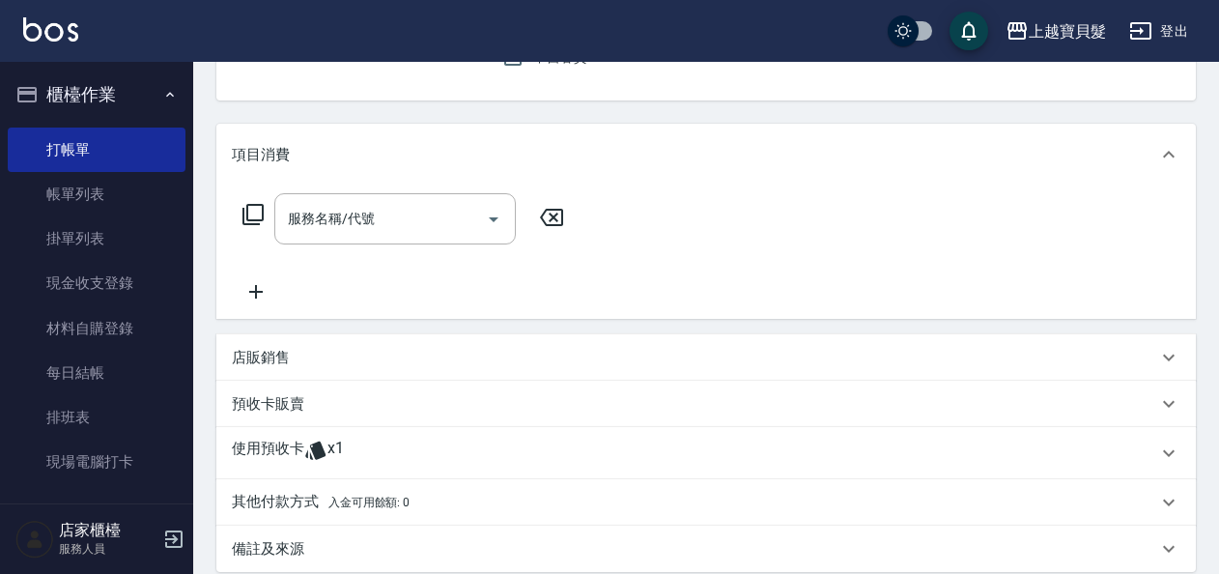
click at [323, 453] on icon at bounding box center [315, 450] width 20 height 18
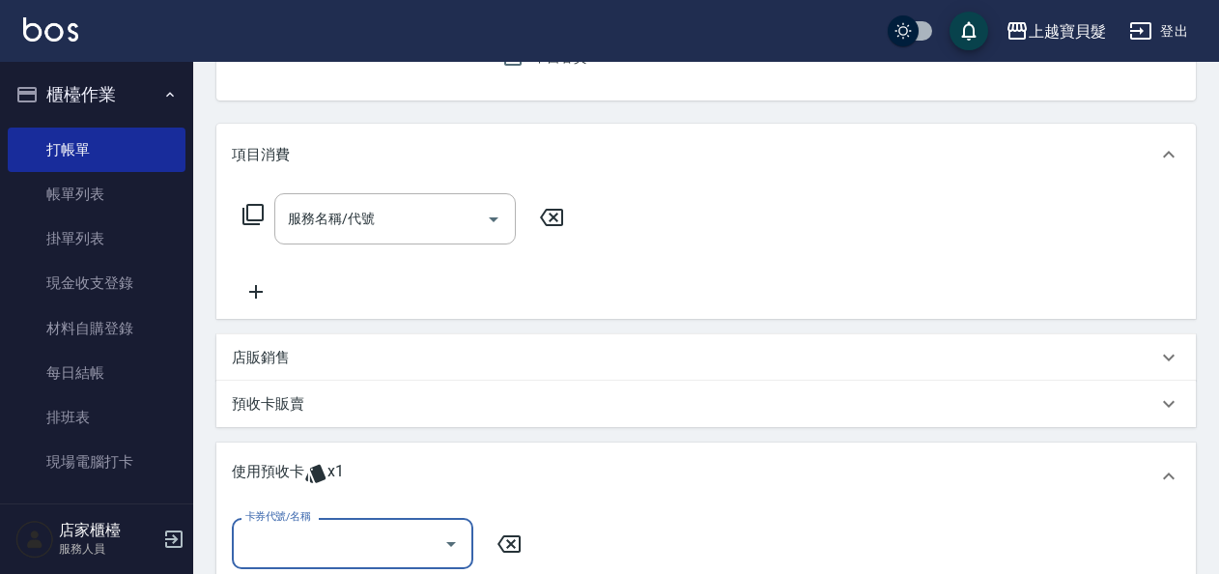
scroll to position [0, 0]
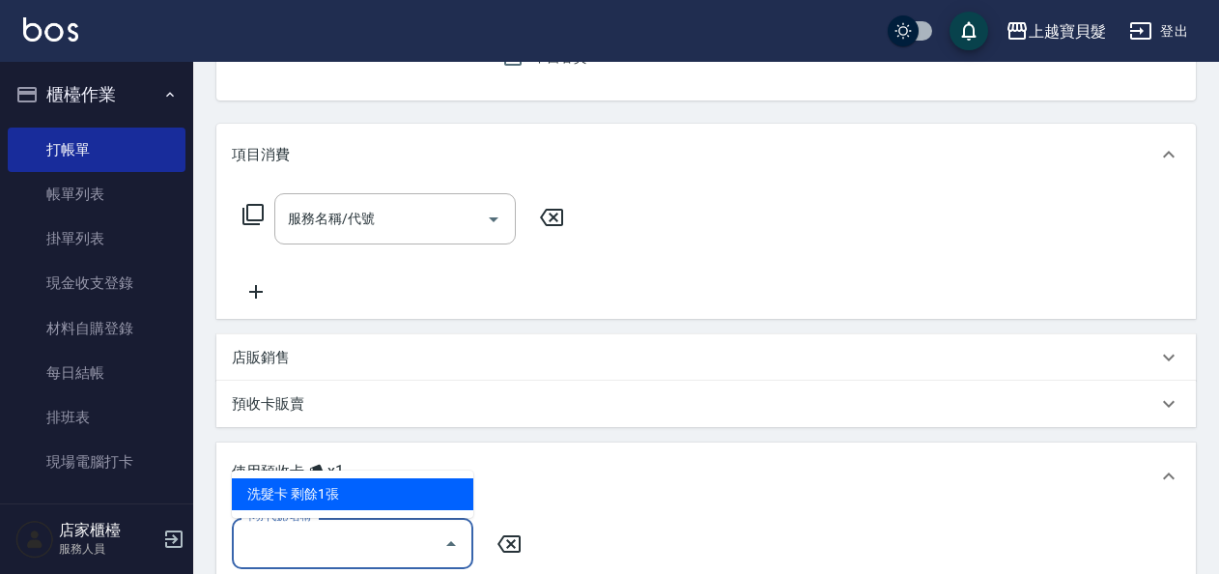
click at [313, 540] on input "卡券代號/名稱" at bounding box center [337, 543] width 195 height 34
click at [307, 494] on div "洗髮卡 剩餘1張" at bounding box center [352, 494] width 241 height 32
type input "洗髮卡"
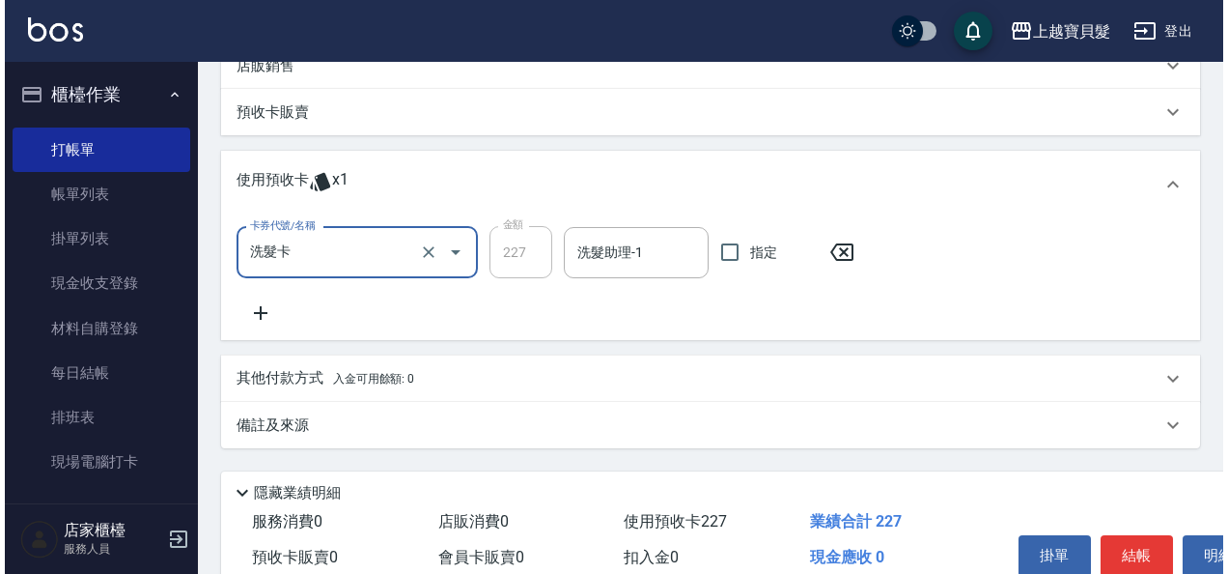
scroll to position [576, 0]
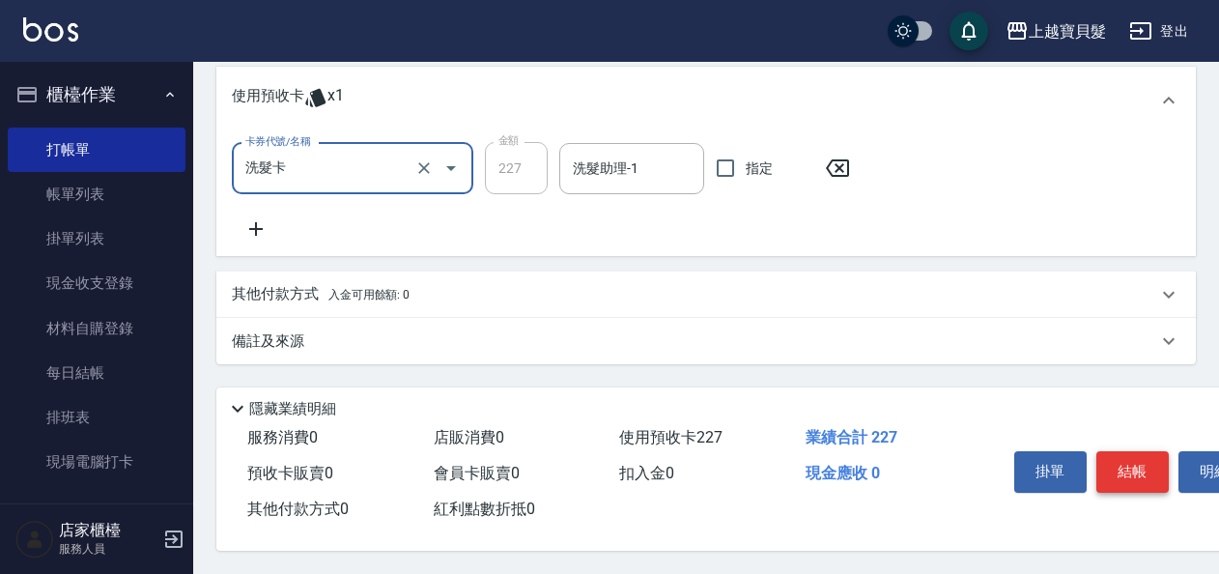
click at [1147, 467] on button "結帳" at bounding box center [1132, 471] width 72 height 41
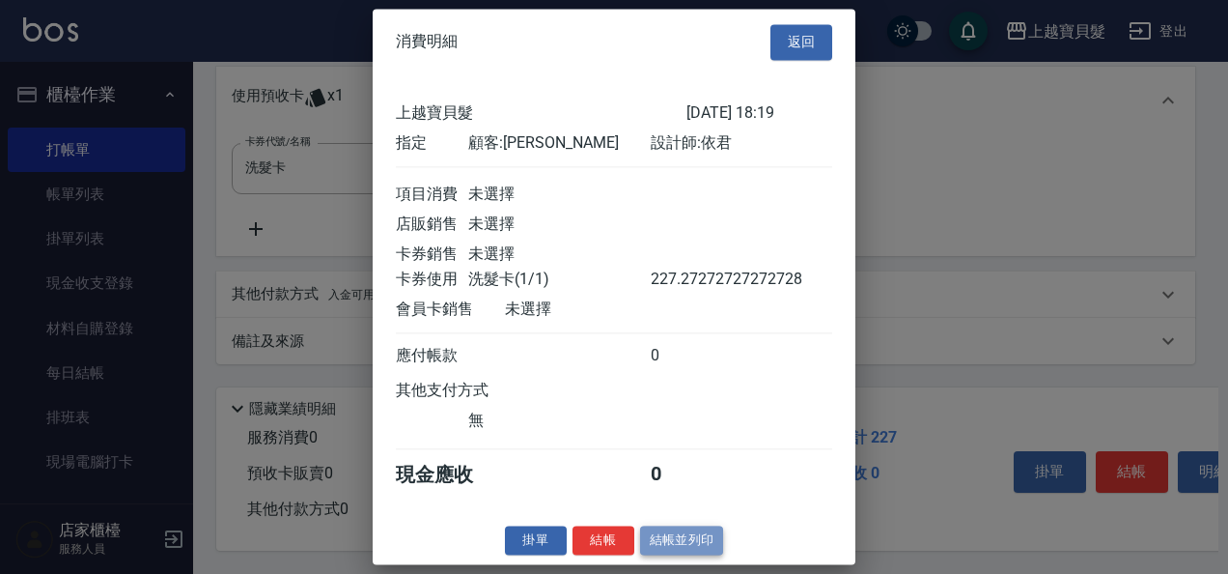
click at [684, 555] on button "結帳並列印" at bounding box center [682, 540] width 84 height 30
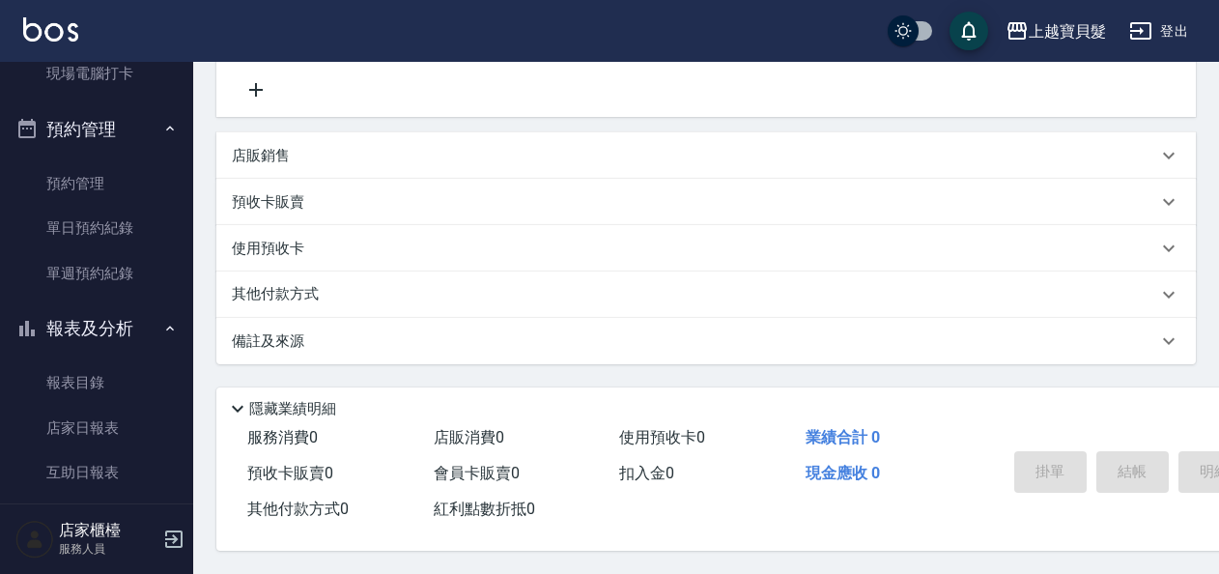
scroll to position [579, 0]
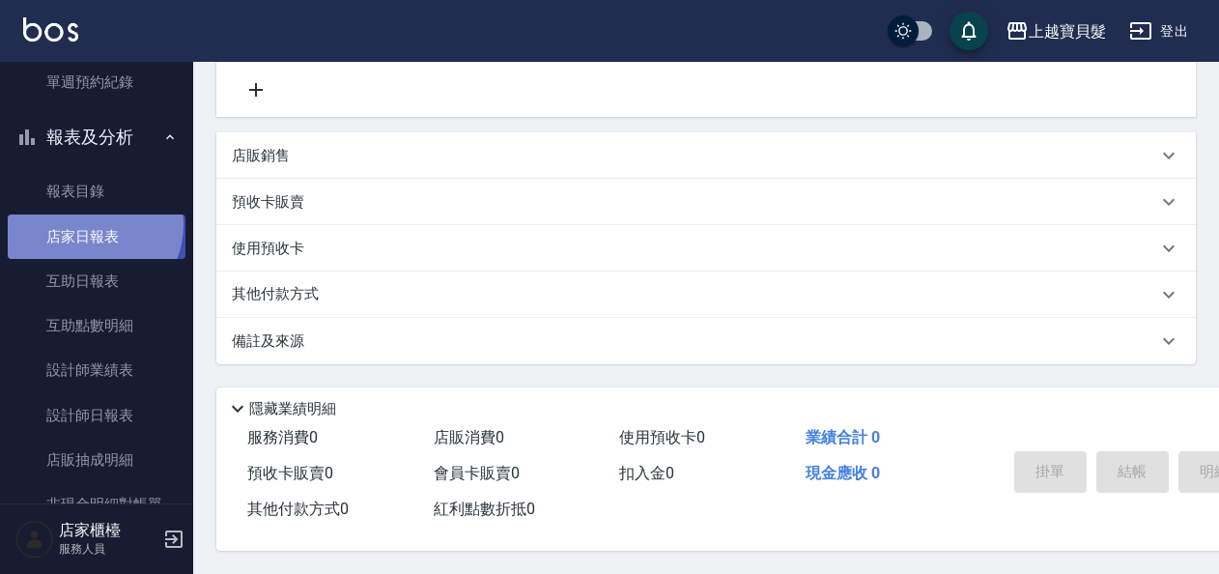
click at [88, 224] on link "店家日報表" at bounding box center [97, 236] width 178 height 44
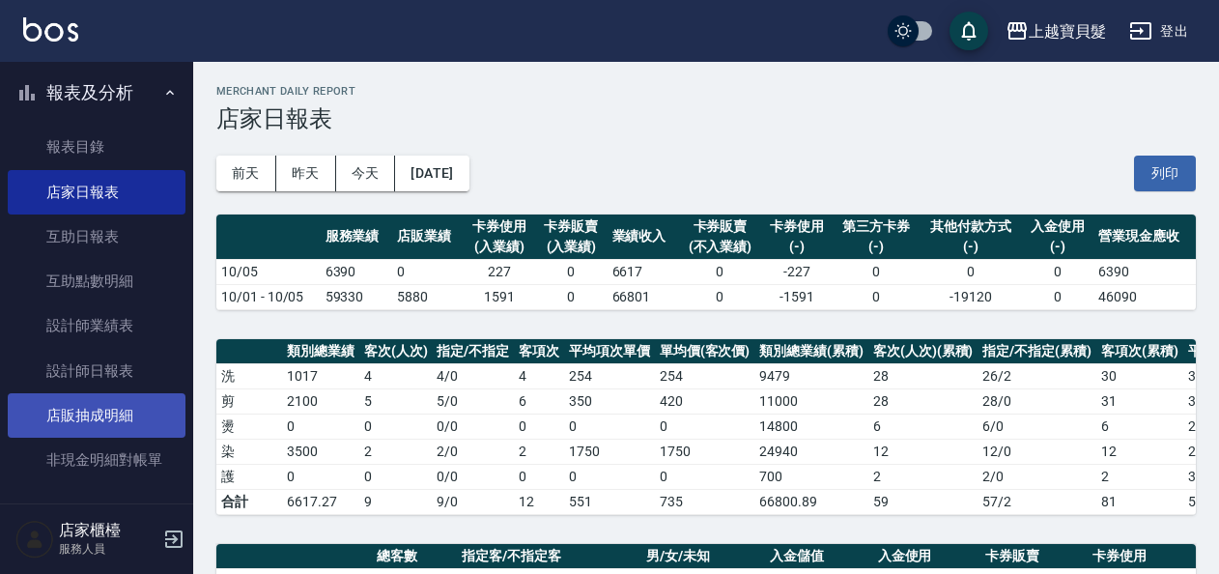
scroll to position [732, 0]
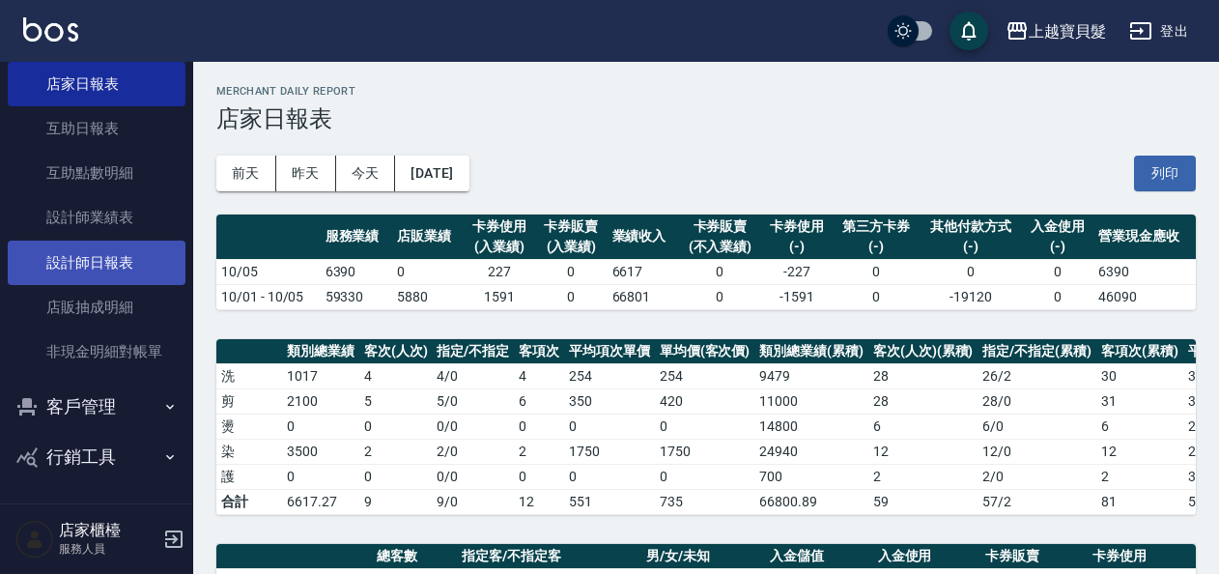
click at [127, 261] on link "設計師日報表" at bounding box center [97, 262] width 178 height 44
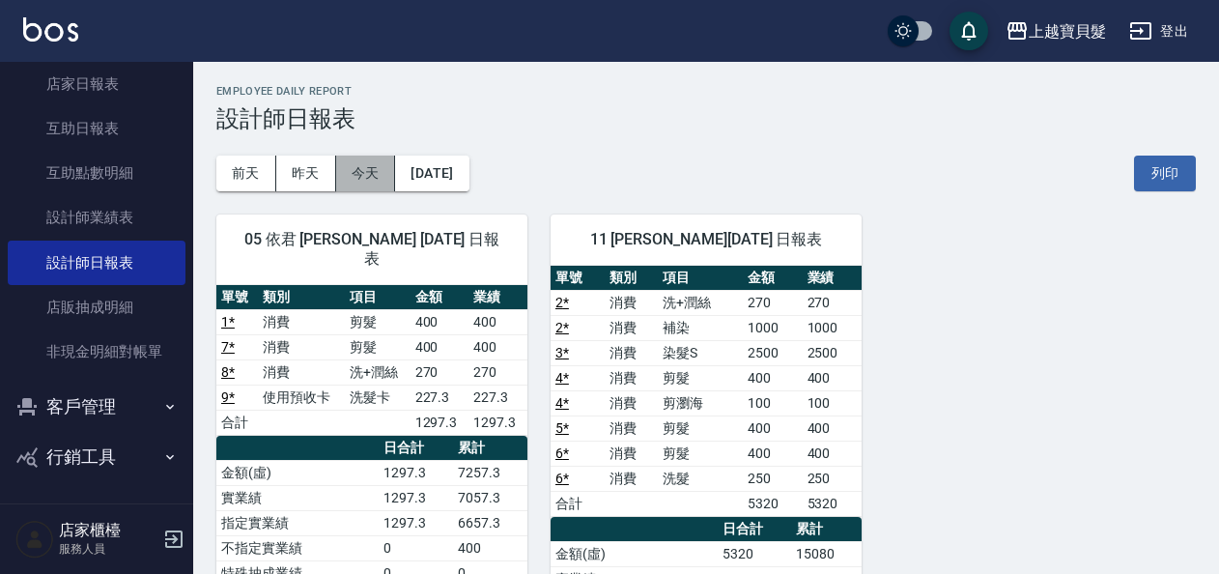
click at [357, 168] on button "今天" at bounding box center [366, 173] width 60 height 36
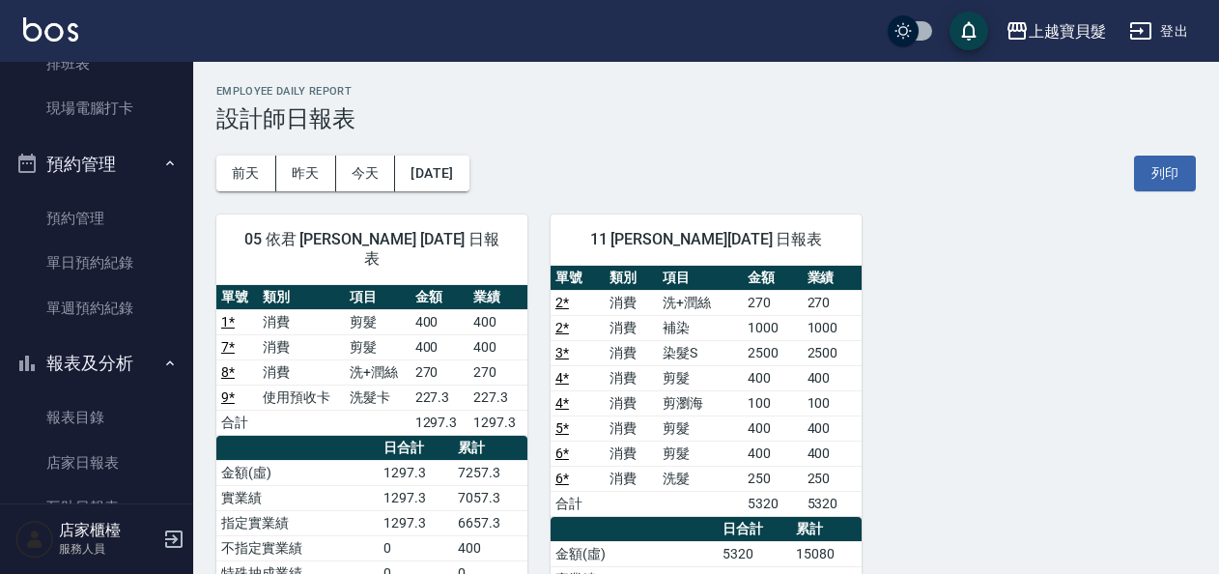
scroll to position [346, 0]
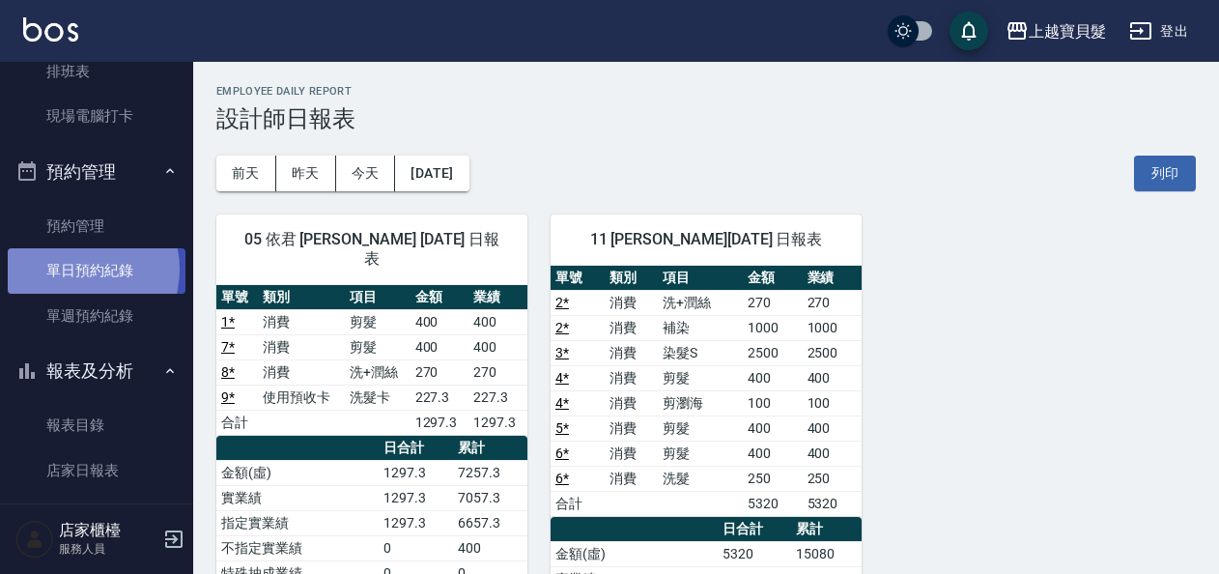
click at [77, 270] on link "單日預約紀錄" at bounding box center [97, 270] width 178 height 44
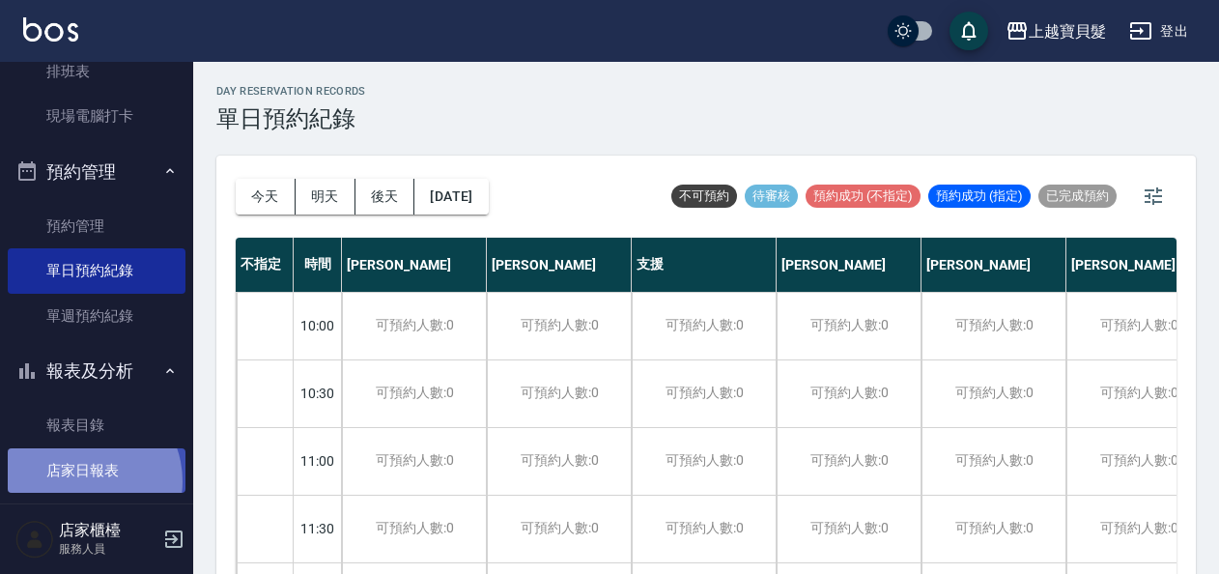
click at [81, 480] on link "店家日報表" at bounding box center [97, 470] width 178 height 44
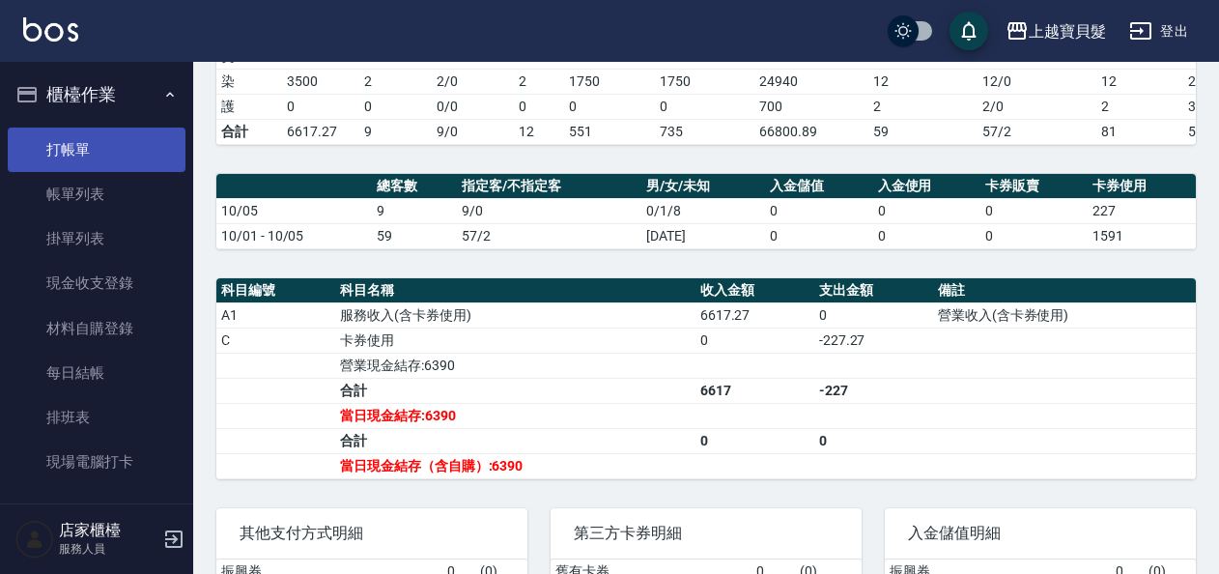
scroll to position [97, 0]
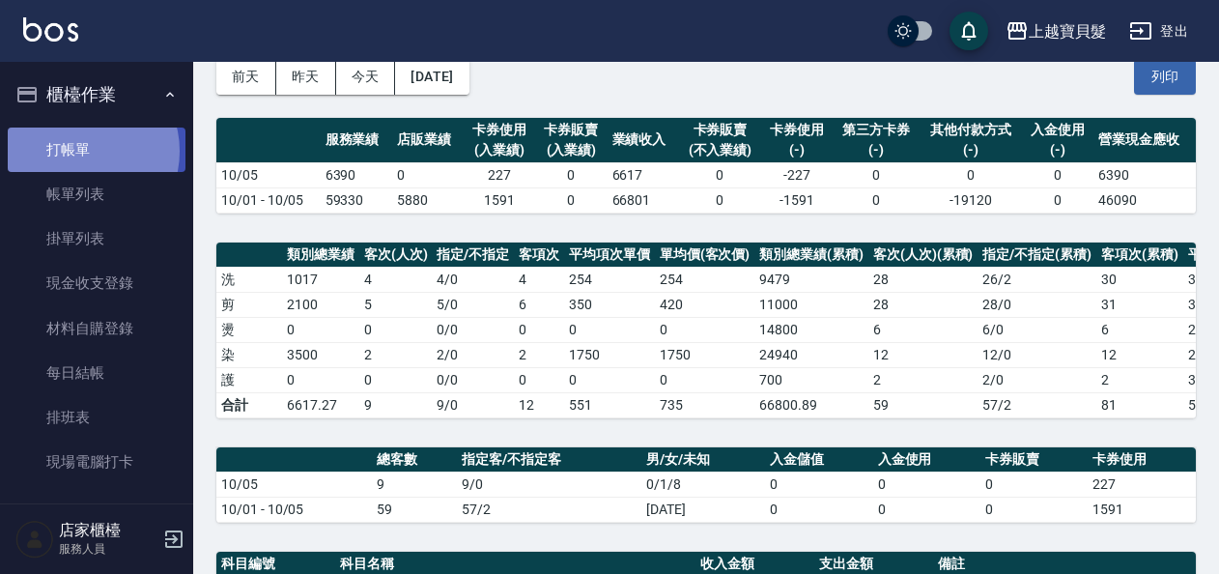
click at [81, 151] on link "打帳單" at bounding box center [97, 149] width 178 height 44
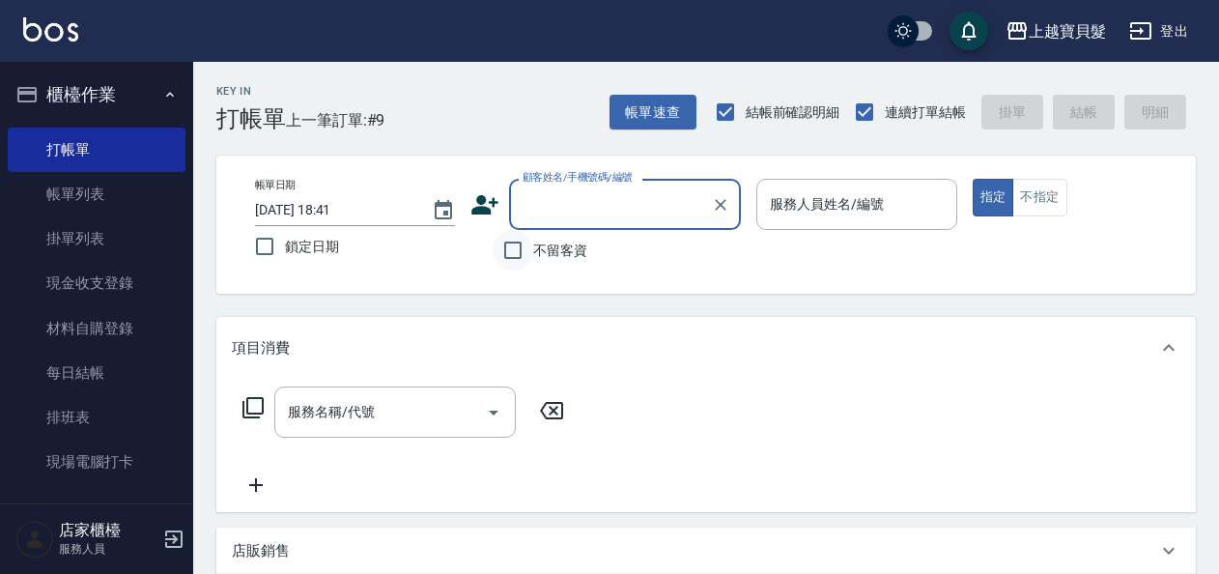
click at [508, 249] on input "不留客資" at bounding box center [513, 250] width 41 height 41
checkbox input "true"
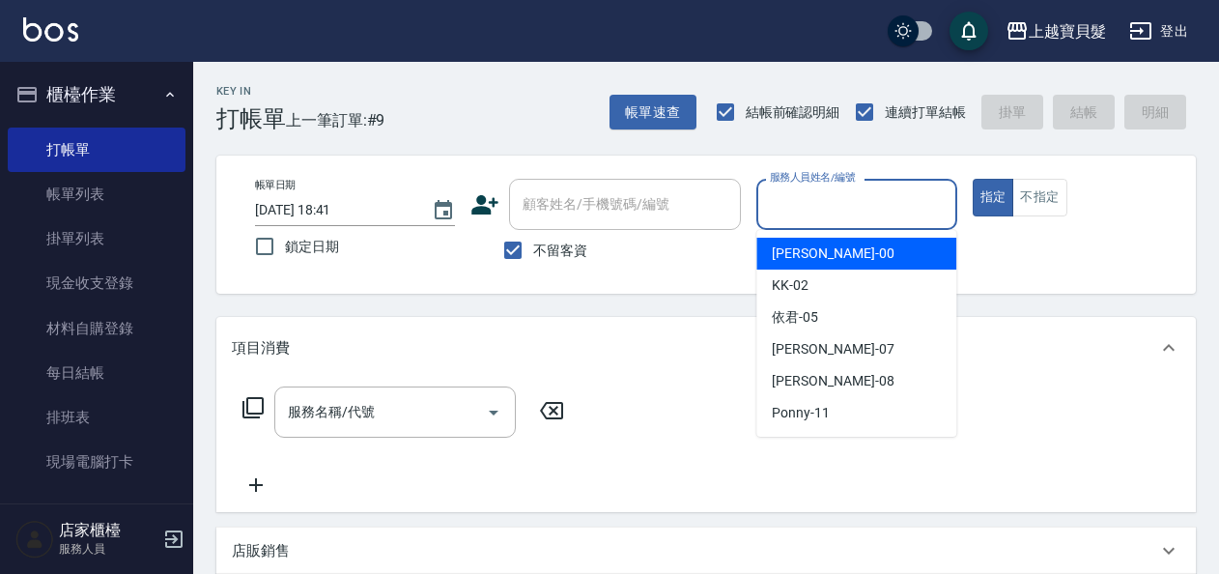
click at [814, 203] on input "服務人員姓名/編號" at bounding box center [856, 204] width 183 height 34
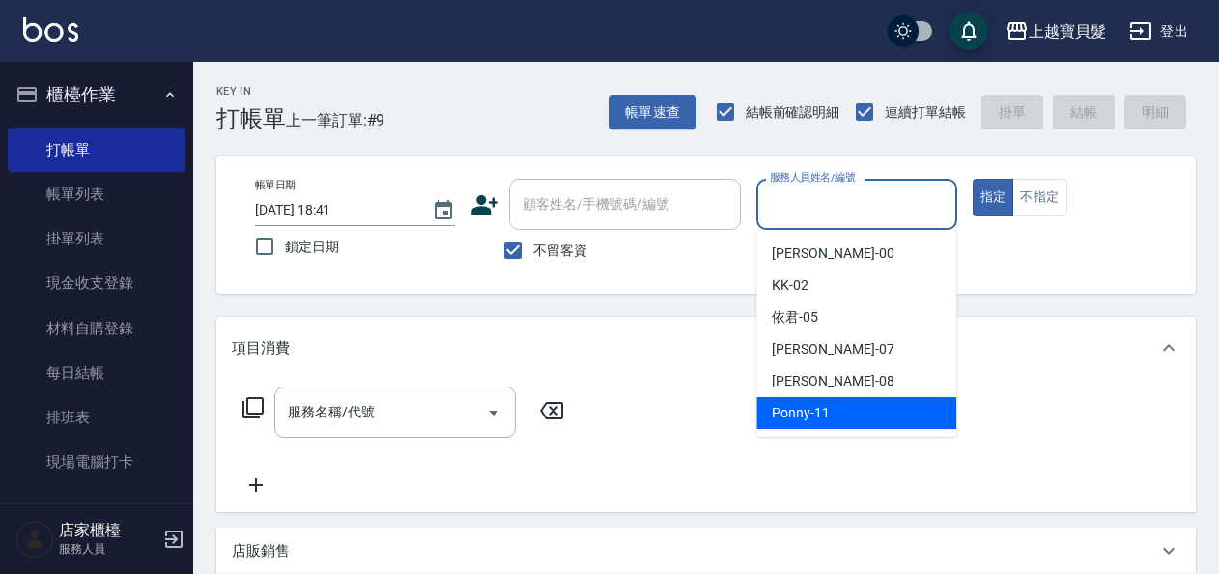
click at [804, 410] on span "Ponny -11" at bounding box center [801, 413] width 58 height 20
type input "Ponny-11"
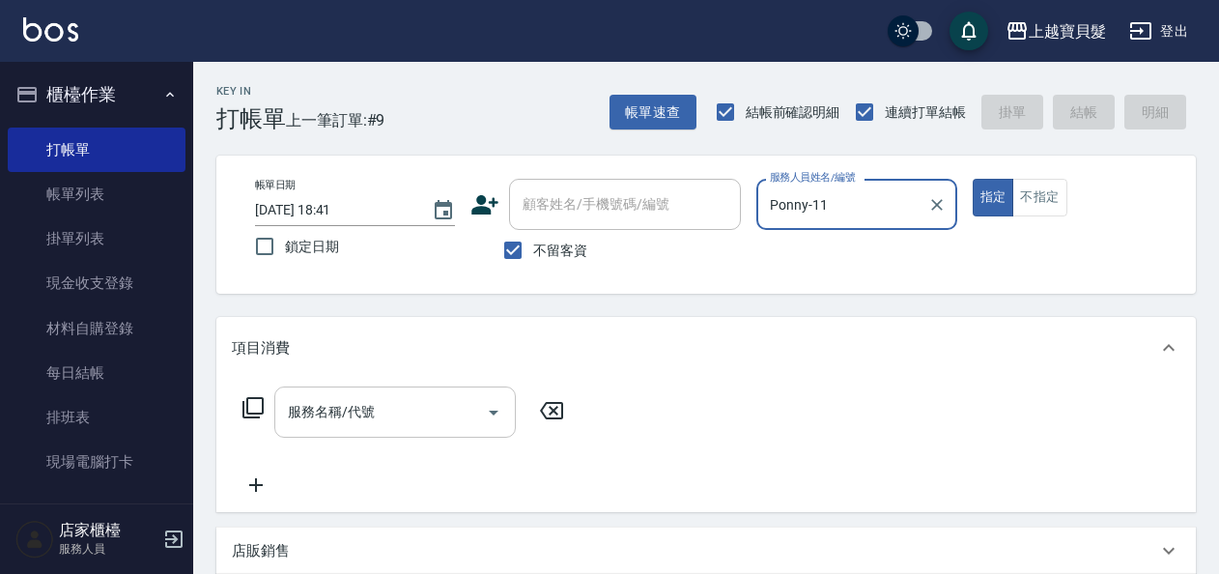
click at [330, 416] on input "服務名稱/代號" at bounding box center [380, 412] width 195 height 34
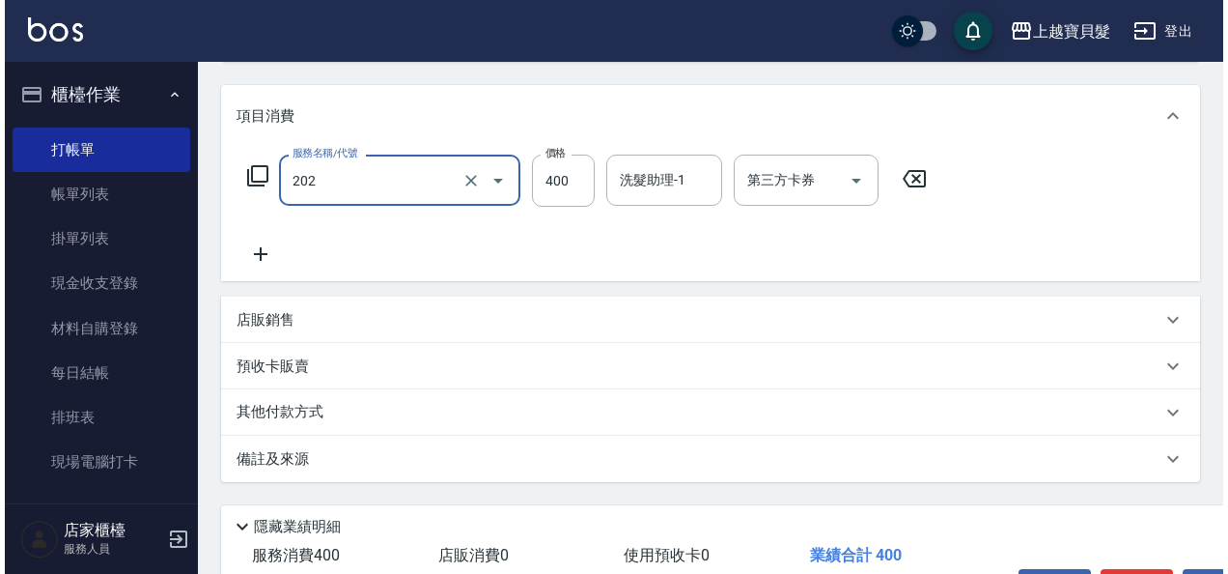
scroll to position [356, 0]
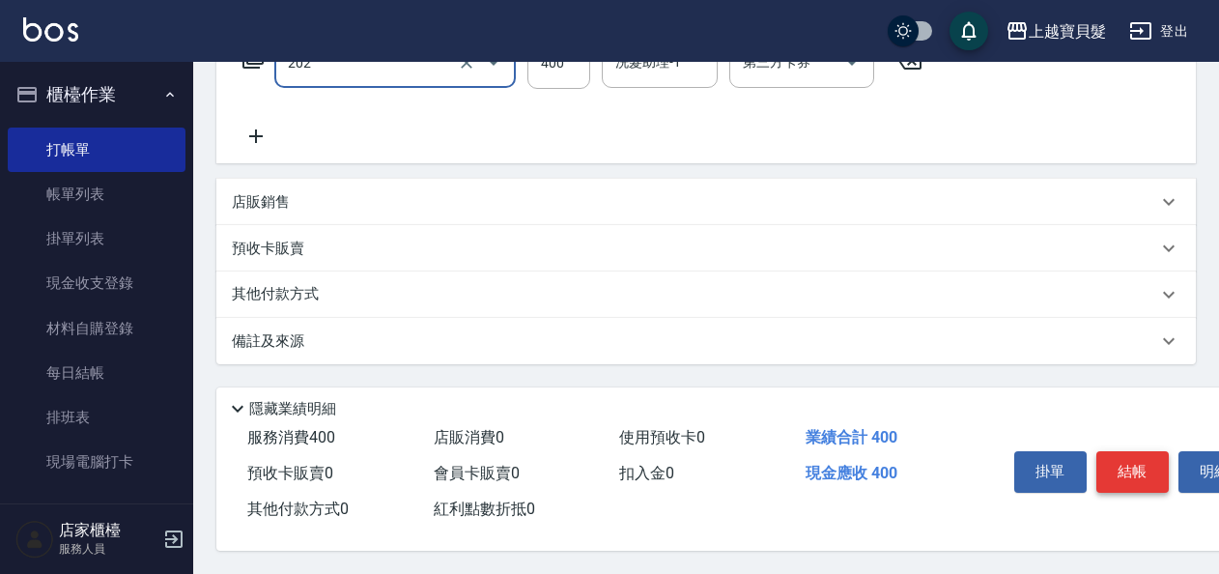
type input "剪髮(202)"
click at [1117, 474] on button "結帳" at bounding box center [1132, 471] width 72 height 41
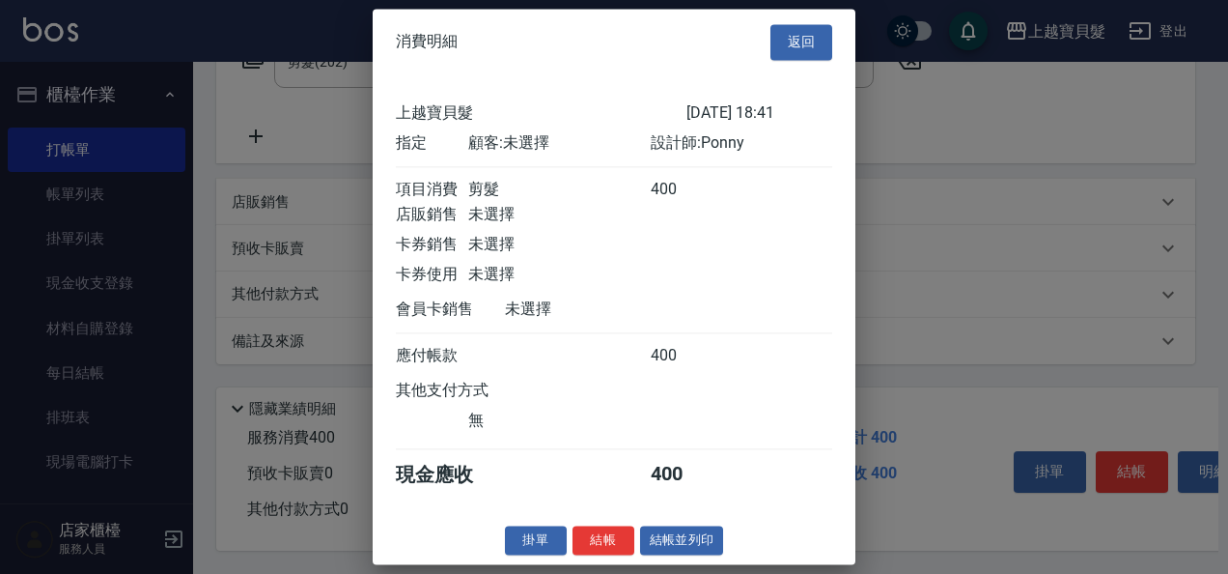
scroll to position [5, 0]
click at [662, 541] on button "結帳並列印" at bounding box center [682, 540] width 84 height 30
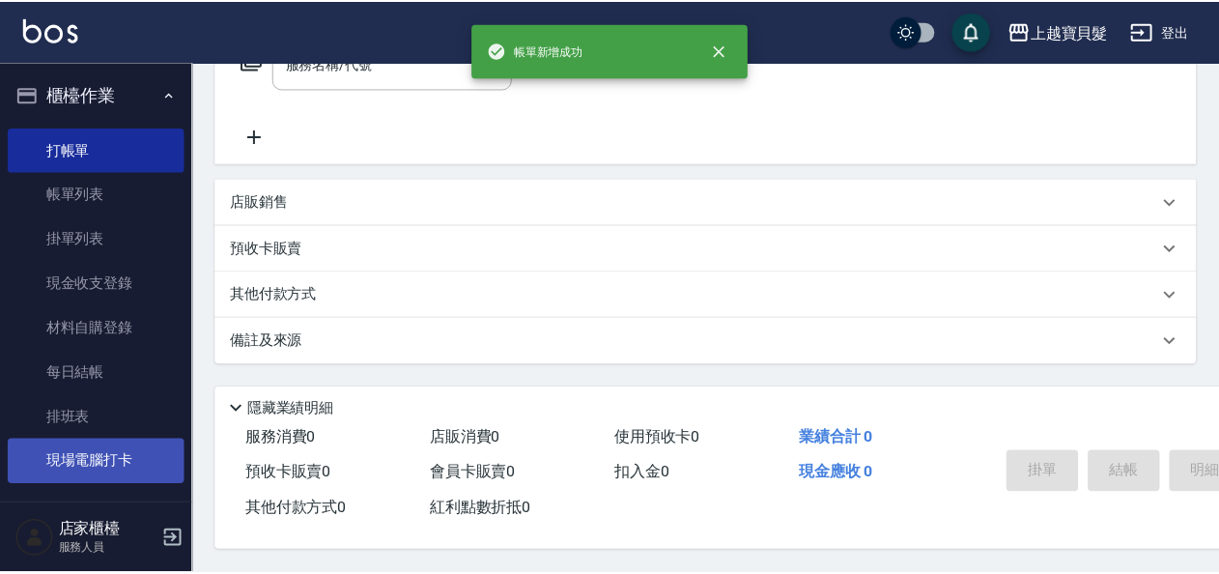
scroll to position [0, 0]
